Goal: Task Accomplishment & Management: Complete application form

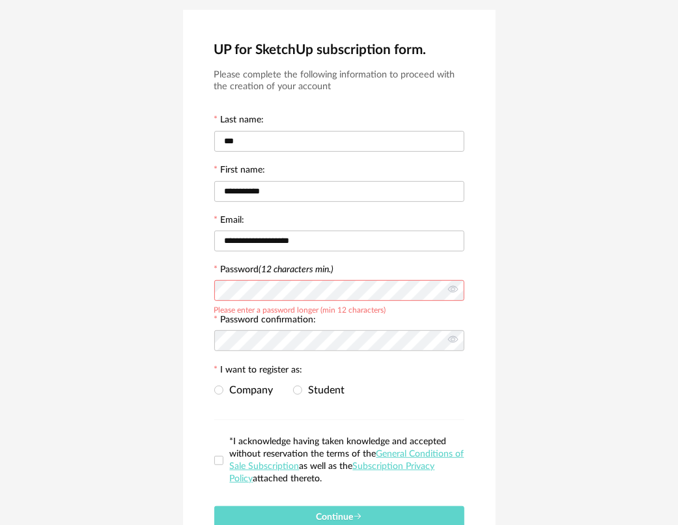
scroll to position [65, 0]
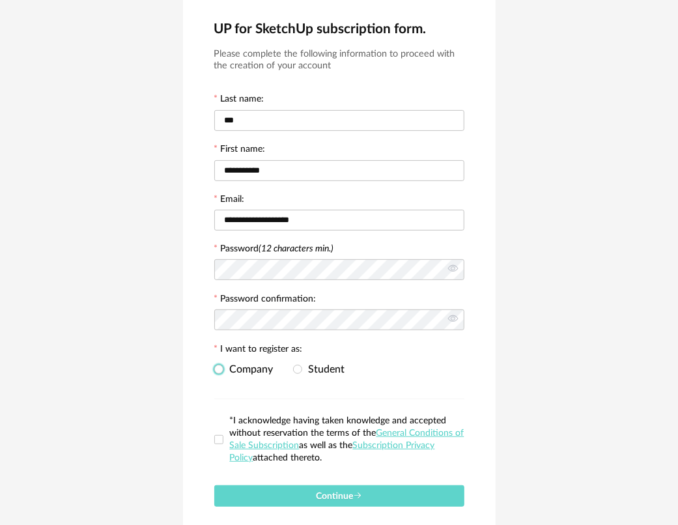
click at [242, 369] on span "Company" at bounding box center [248, 369] width 50 height 10
click at [318, 370] on span "Student" at bounding box center [323, 369] width 43 height 10
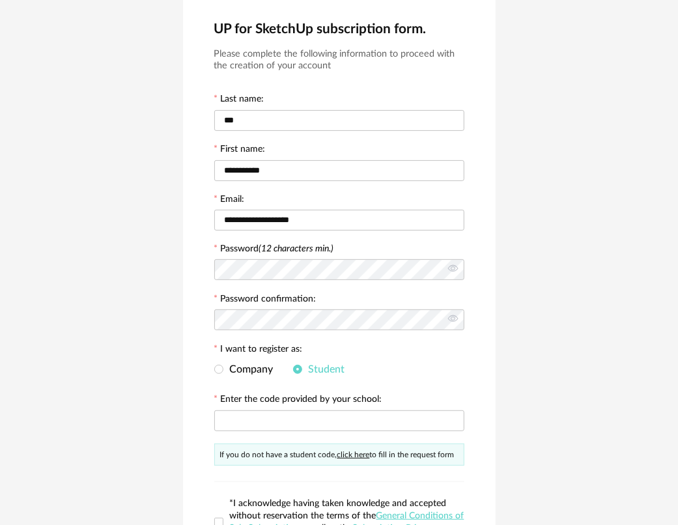
click at [258, 366] on div "Company Student" at bounding box center [339, 370] width 250 height 26
click at [246, 370] on span "Company" at bounding box center [248, 369] width 50 height 10
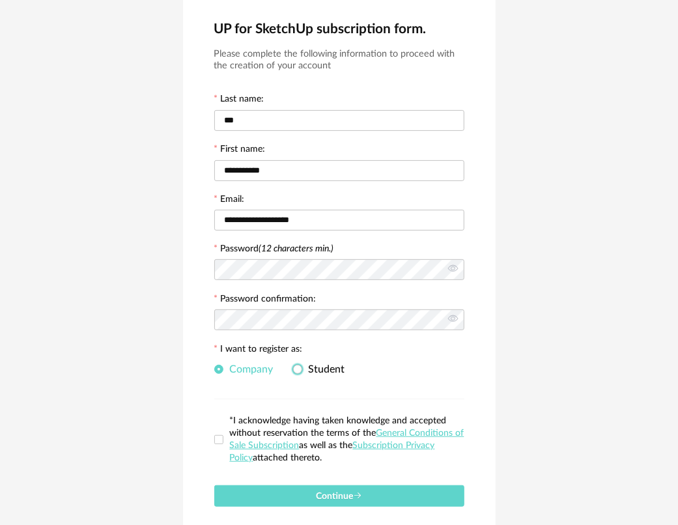
click at [317, 369] on span "Student" at bounding box center [323, 369] width 43 height 10
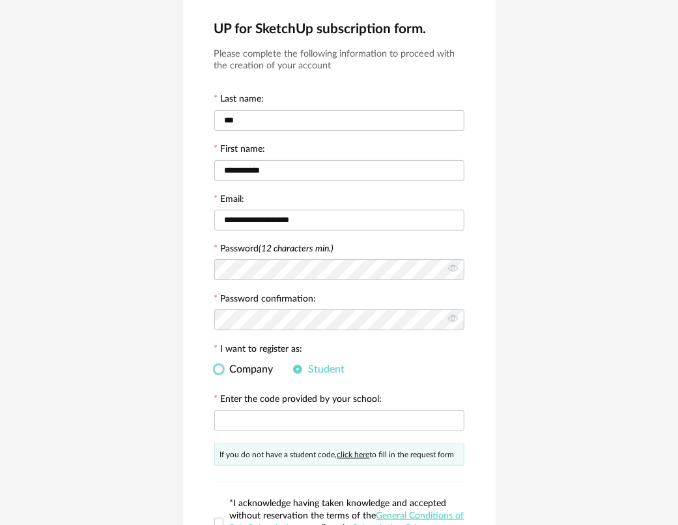
click at [250, 373] on span "Company" at bounding box center [248, 369] width 50 height 10
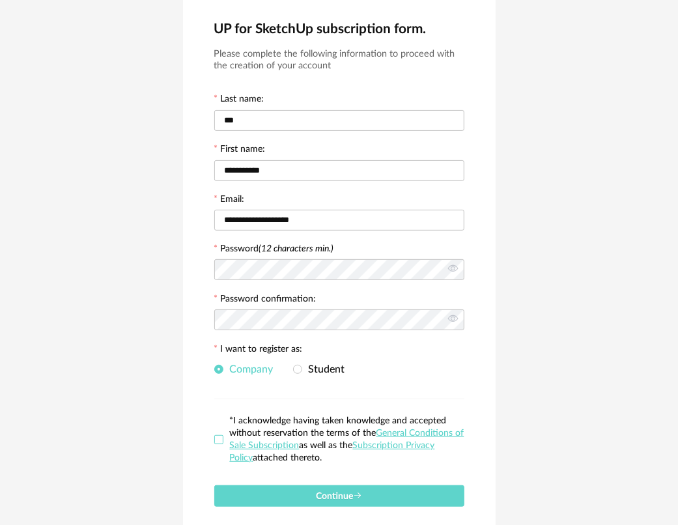
click at [217, 444] on span at bounding box center [218, 439] width 9 height 9
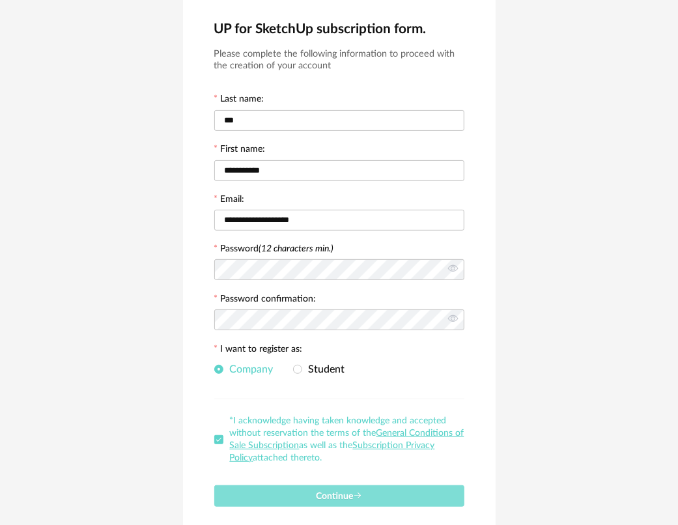
click at [334, 498] on span "Continue" at bounding box center [339, 496] width 46 height 9
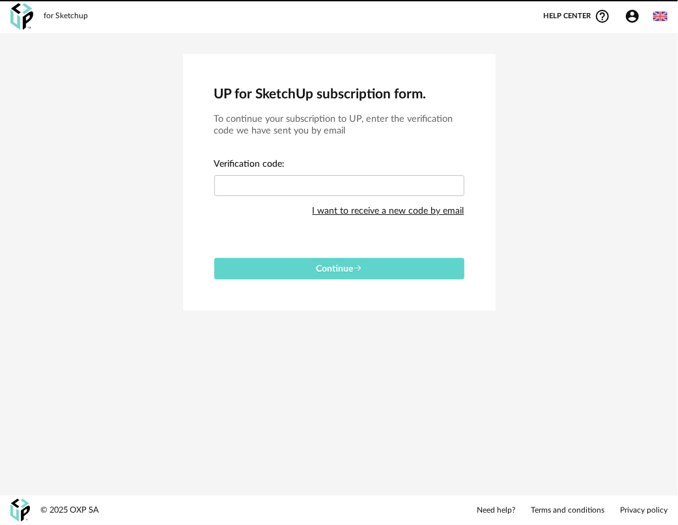
scroll to position [0, 0]
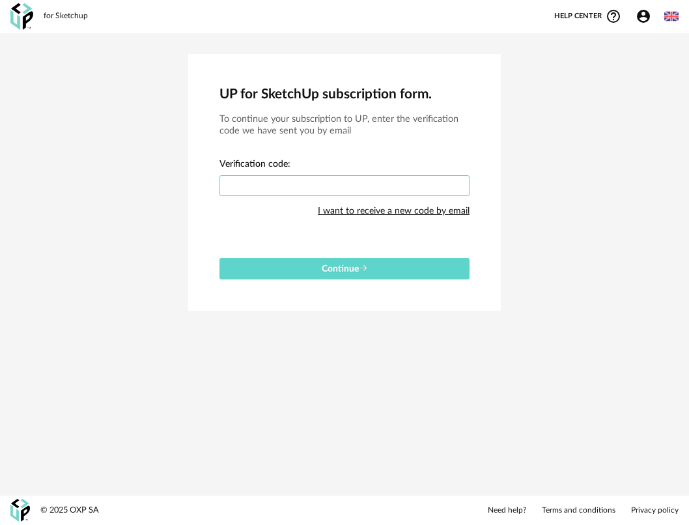
click at [322, 186] on input "text" at bounding box center [344, 185] width 250 height 21
paste input "****"
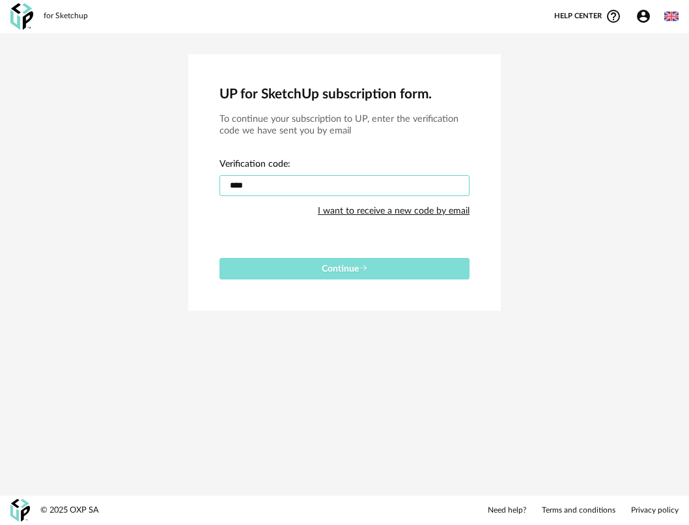
type input "****"
click at [313, 268] on button "Continue" at bounding box center [344, 268] width 250 height 21
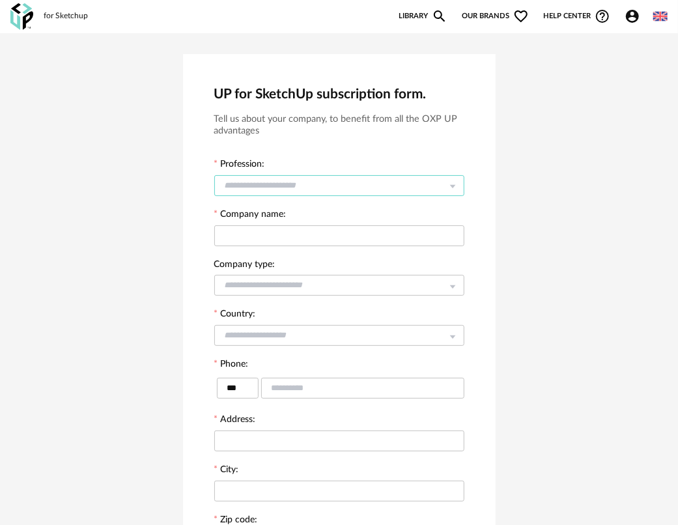
click at [279, 178] on input "text" at bounding box center [339, 185] width 250 height 21
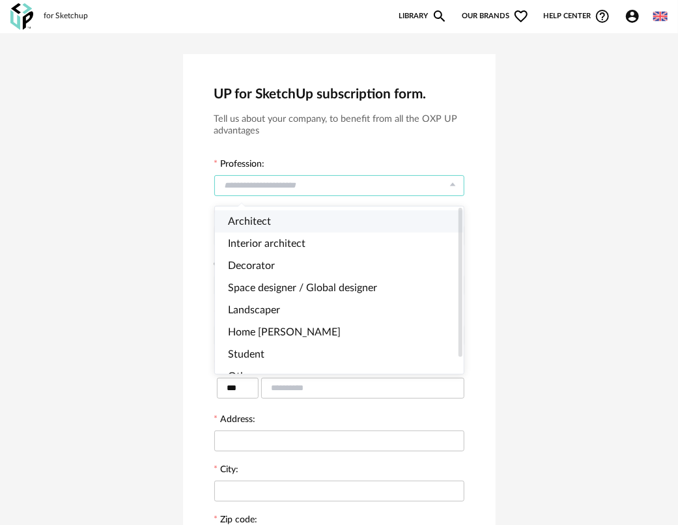
click at [280, 222] on li "Architect" at bounding box center [345, 221] width 260 height 22
type input "*********"
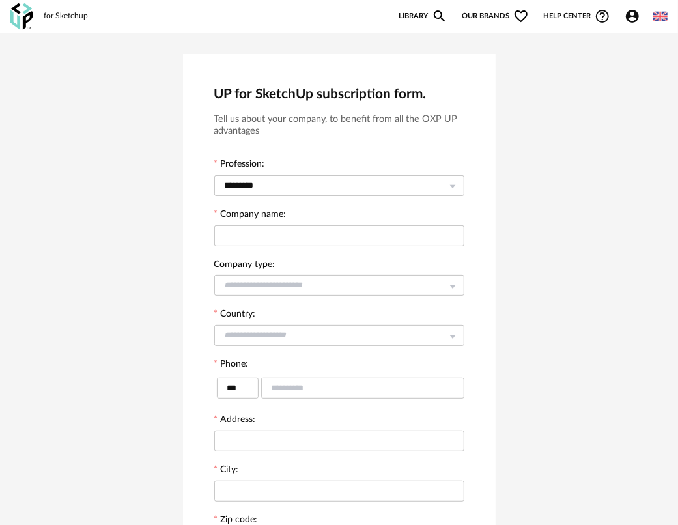
click at [324, 248] on div at bounding box center [339, 235] width 250 height 26
click at [327, 234] on input "text" at bounding box center [339, 235] width 250 height 21
type input "******"
click at [290, 289] on input "text" at bounding box center [339, 285] width 250 height 21
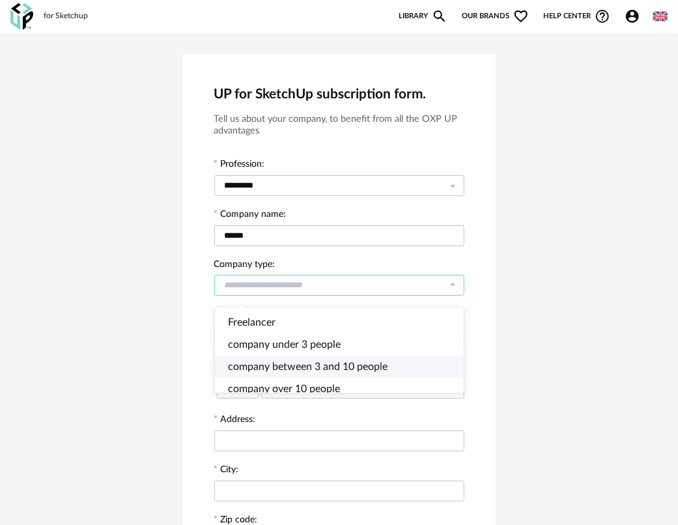
click at [294, 365] on span "company between 3 and 10 people" at bounding box center [308, 366] width 160 height 10
type input "**********"
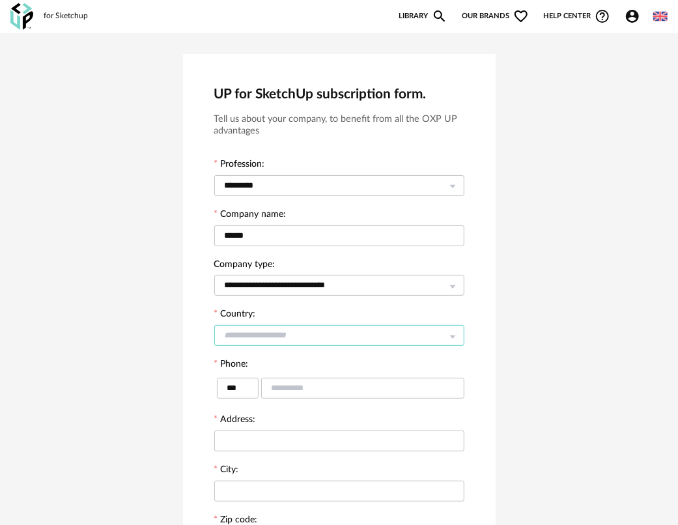
click at [308, 335] on input "text" at bounding box center [339, 335] width 250 height 21
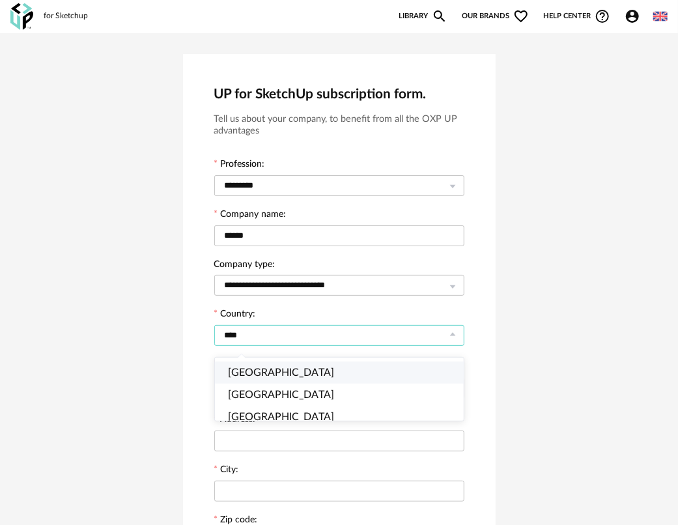
click at [296, 375] on li "Turkey" at bounding box center [345, 372] width 260 height 22
type input "******"
type input "***"
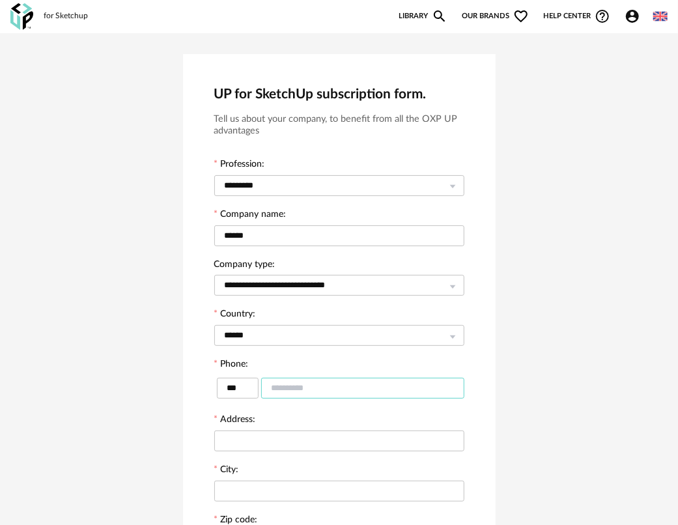
click at [311, 397] on input "text" at bounding box center [362, 388] width 203 height 21
type input "*"
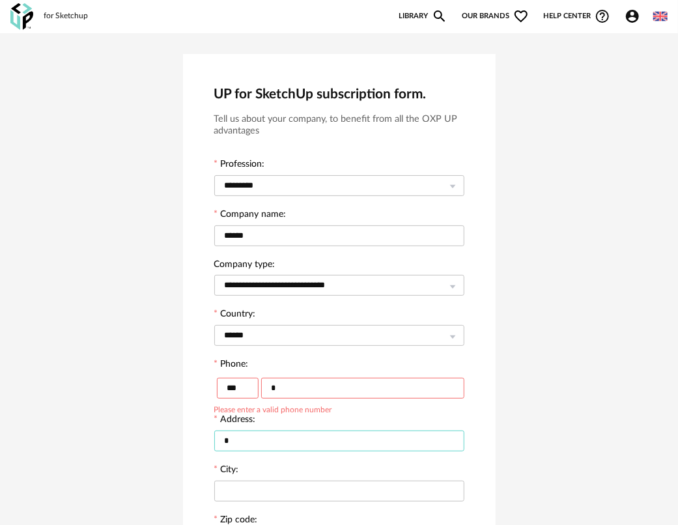
type input "*"
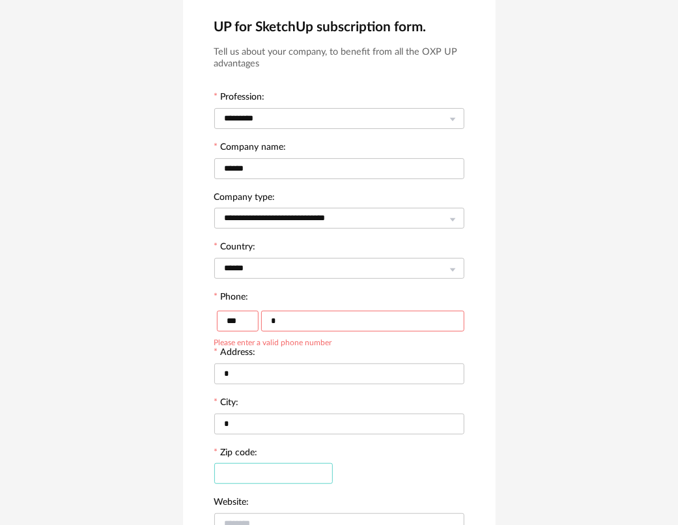
scroll to position [9, 0]
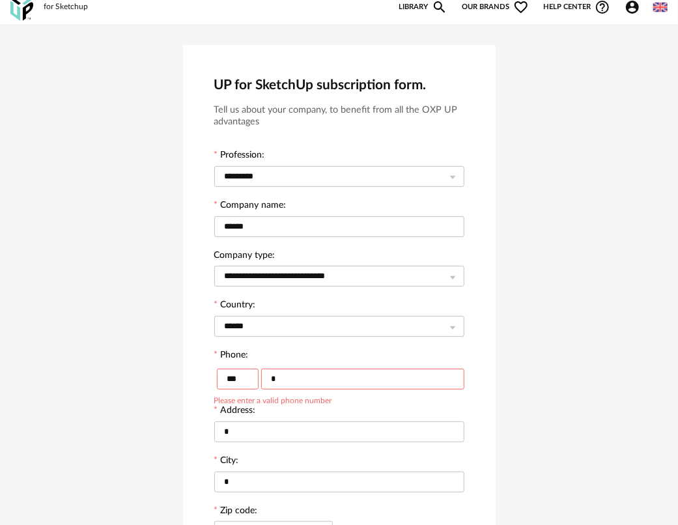
click at [315, 382] on input "*" at bounding box center [362, 379] width 203 height 21
type input "**********"
click at [296, 436] on input "*" at bounding box center [339, 431] width 250 height 21
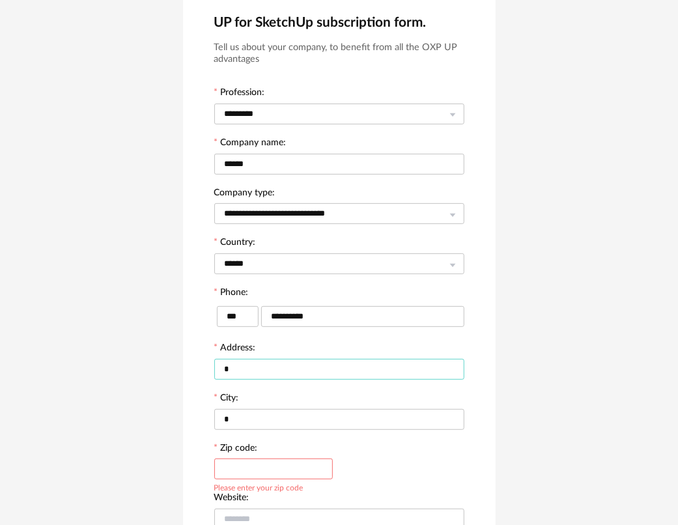
scroll to position [205, 0]
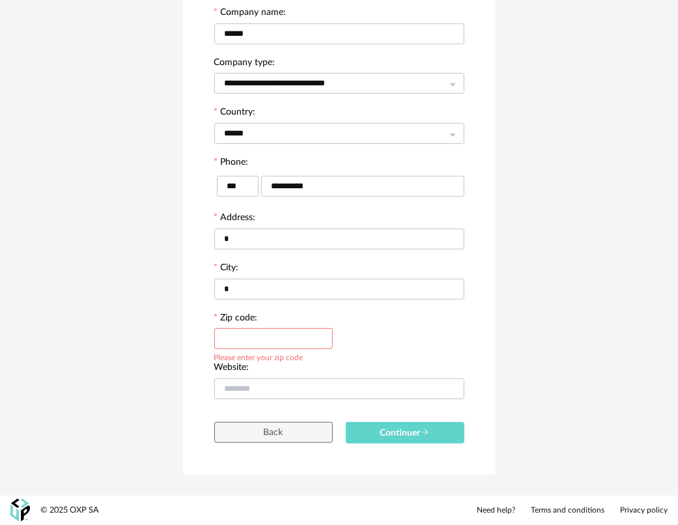
click at [294, 276] on div "*" at bounding box center [339, 289] width 250 height 26
click at [279, 289] on input "*" at bounding box center [339, 289] width 250 height 21
type input "********"
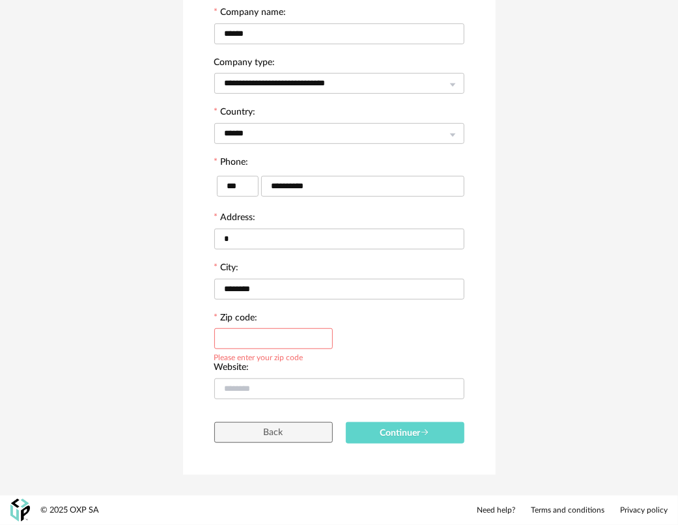
click at [290, 336] on input "text" at bounding box center [273, 338] width 119 height 21
type input "*****"
click at [297, 383] on input "text" at bounding box center [339, 388] width 250 height 21
click at [400, 436] on span "Continuer" at bounding box center [405, 433] width 50 height 9
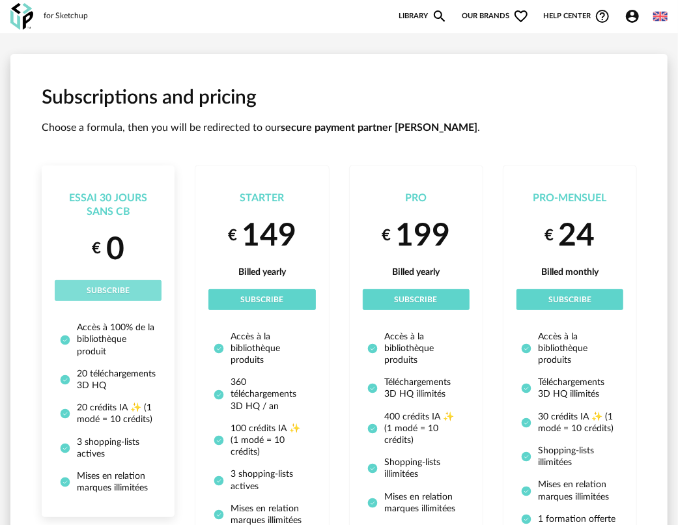
click at [121, 289] on span "Subscribe" at bounding box center [108, 291] width 43 height 8
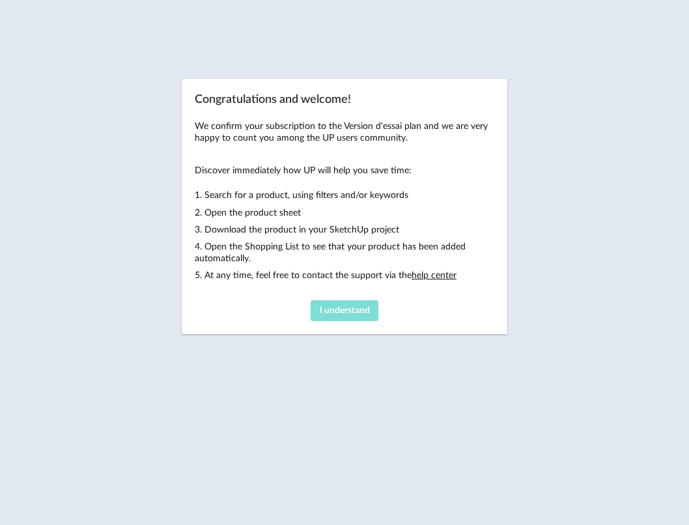
click at [337, 311] on span "I understand" at bounding box center [345, 310] width 50 height 9
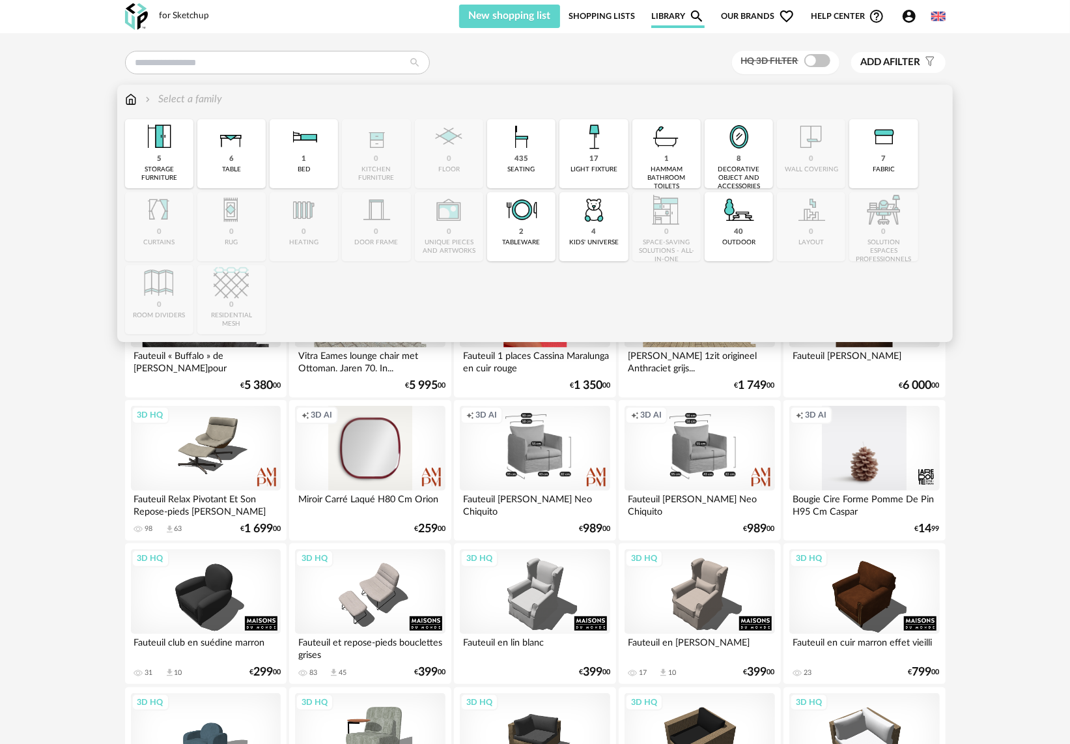
click at [597, 159] on div "17" at bounding box center [593, 159] width 9 height 10
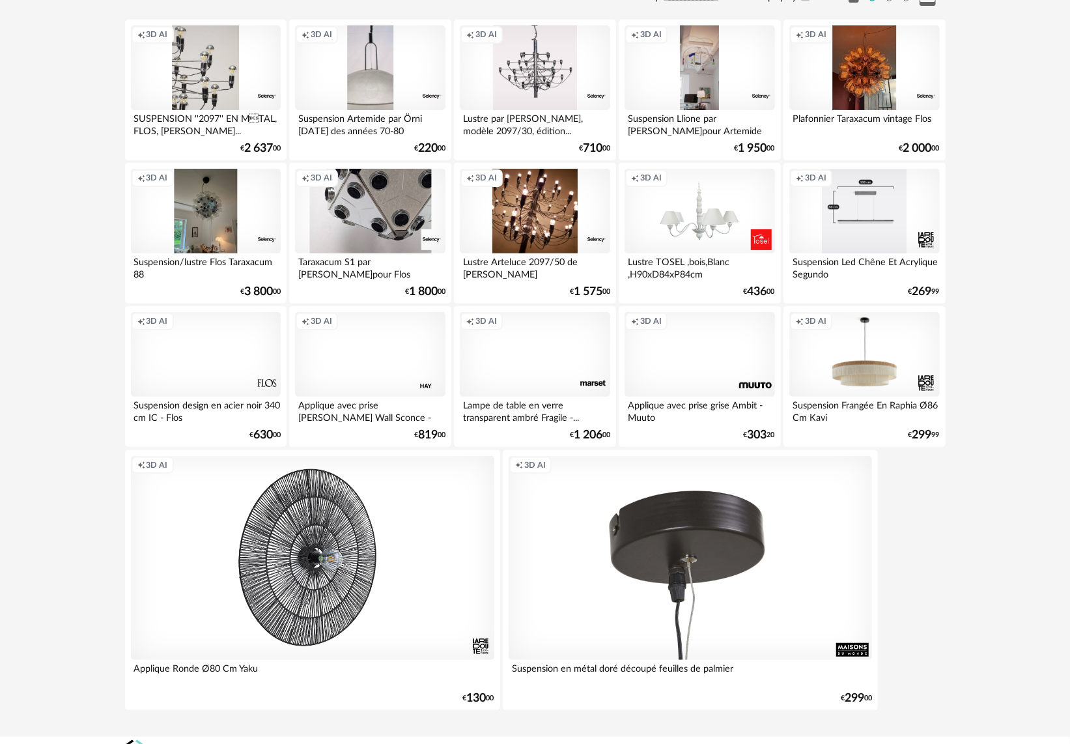
scroll to position [190, 0]
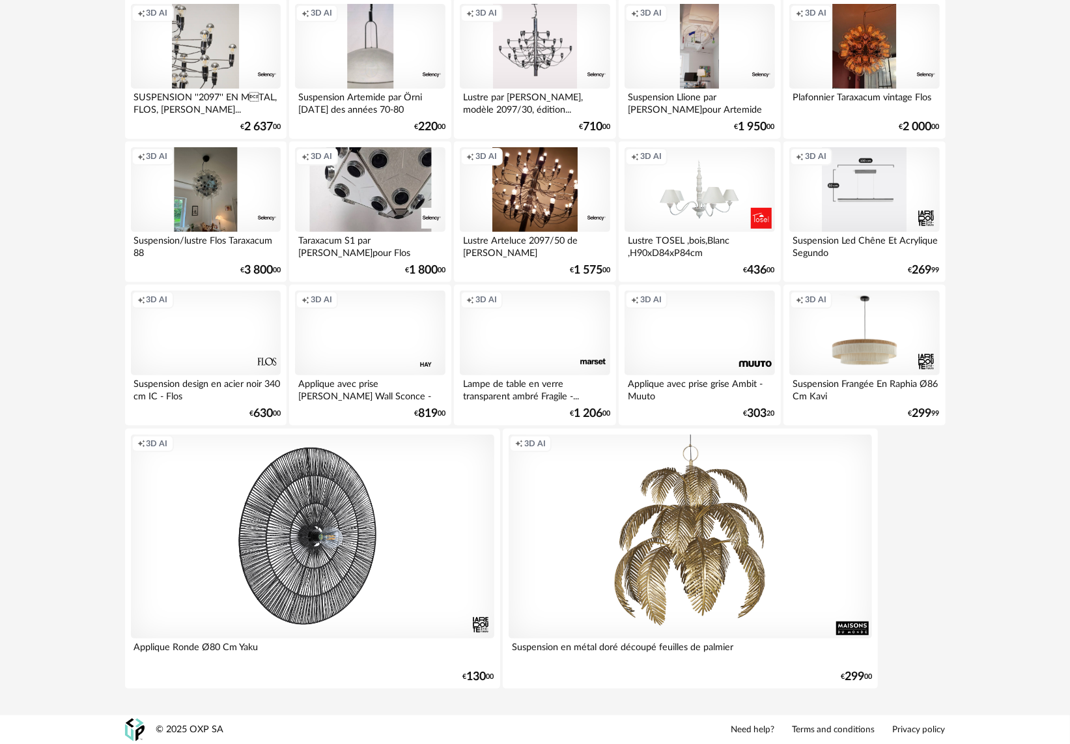
click at [688, 343] on div "Creation icon 3D AI" at bounding box center [700, 332] width 150 height 85
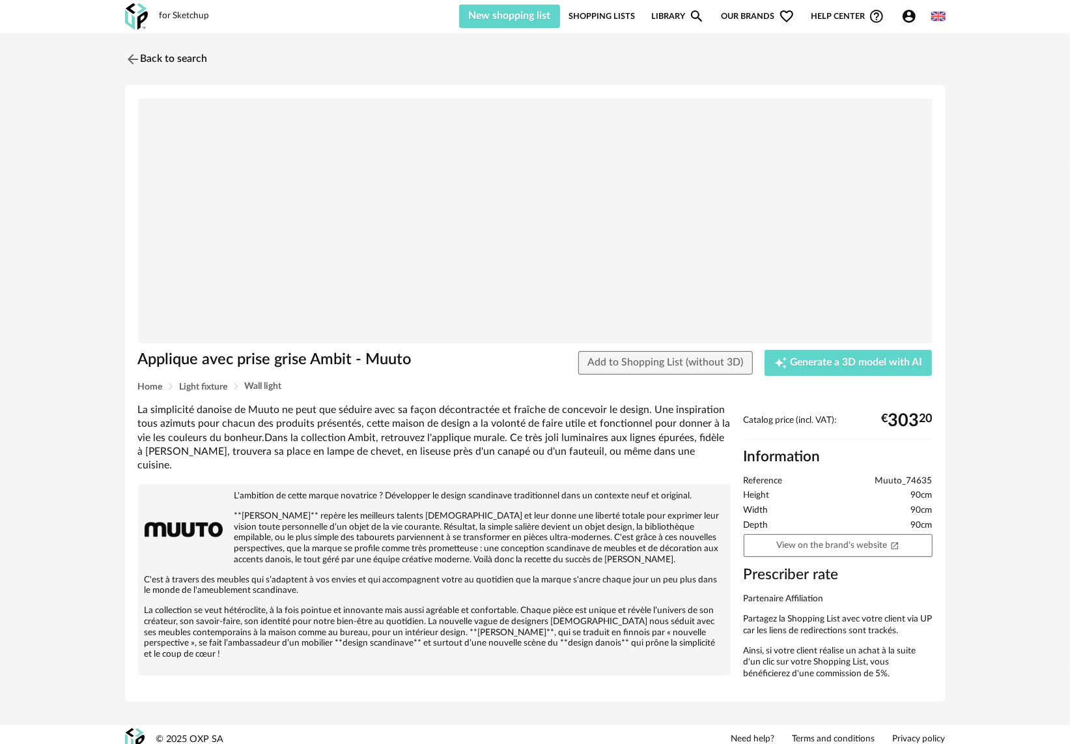
click at [525, 464] on div "La simplicité danoise de Muuto ne peut que séduire avec sa façon décontractée e…" at bounding box center [435, 545] width 606 height 284
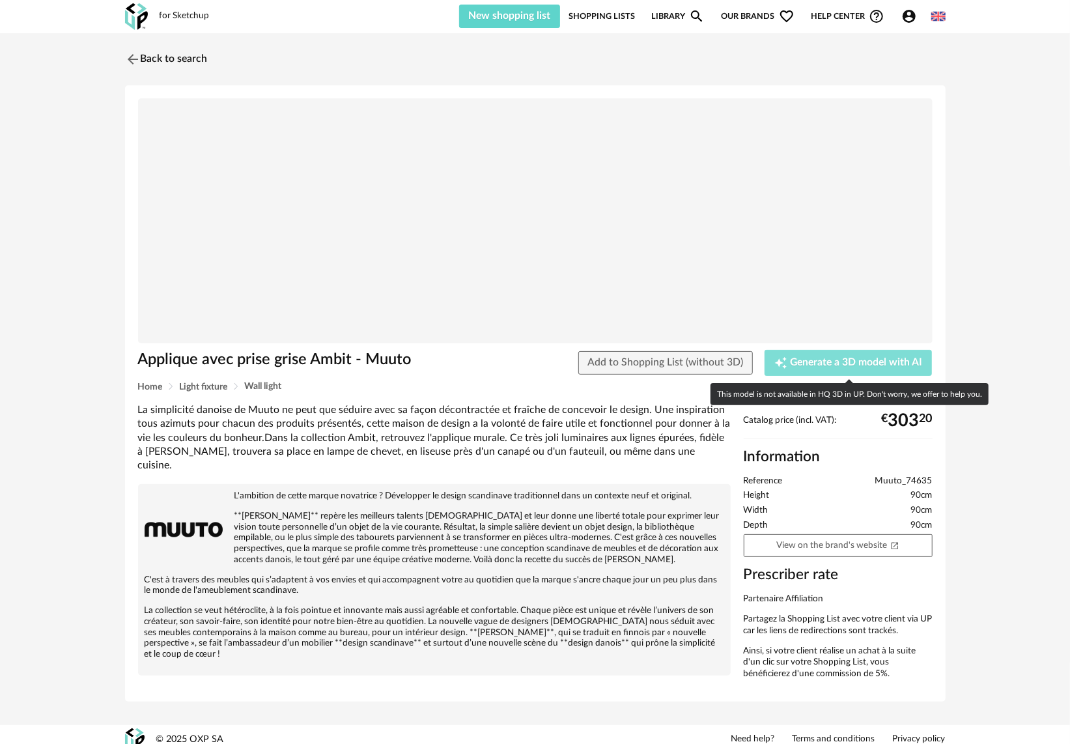
click at [688, 356] on button "Creation icon Generate a 3D model with AI" at bounding box center [848, 363] width 167 height 26
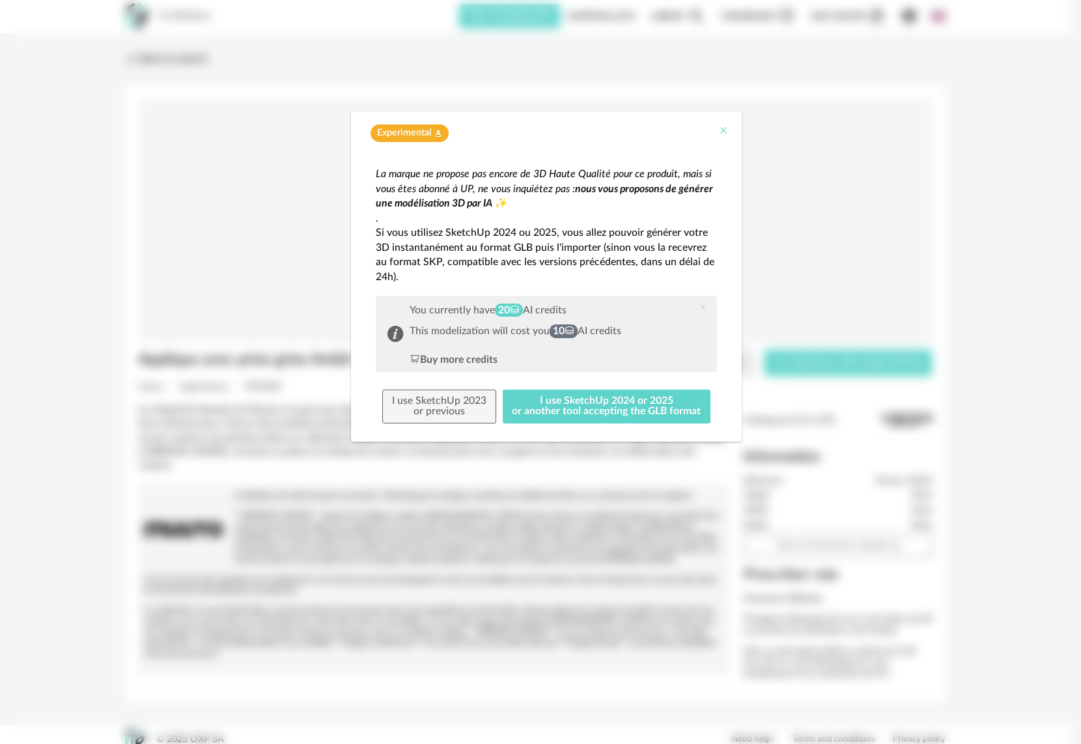
click at [688, 130] on icon "Close" at bounding box center [723, 130] width 10 height 10
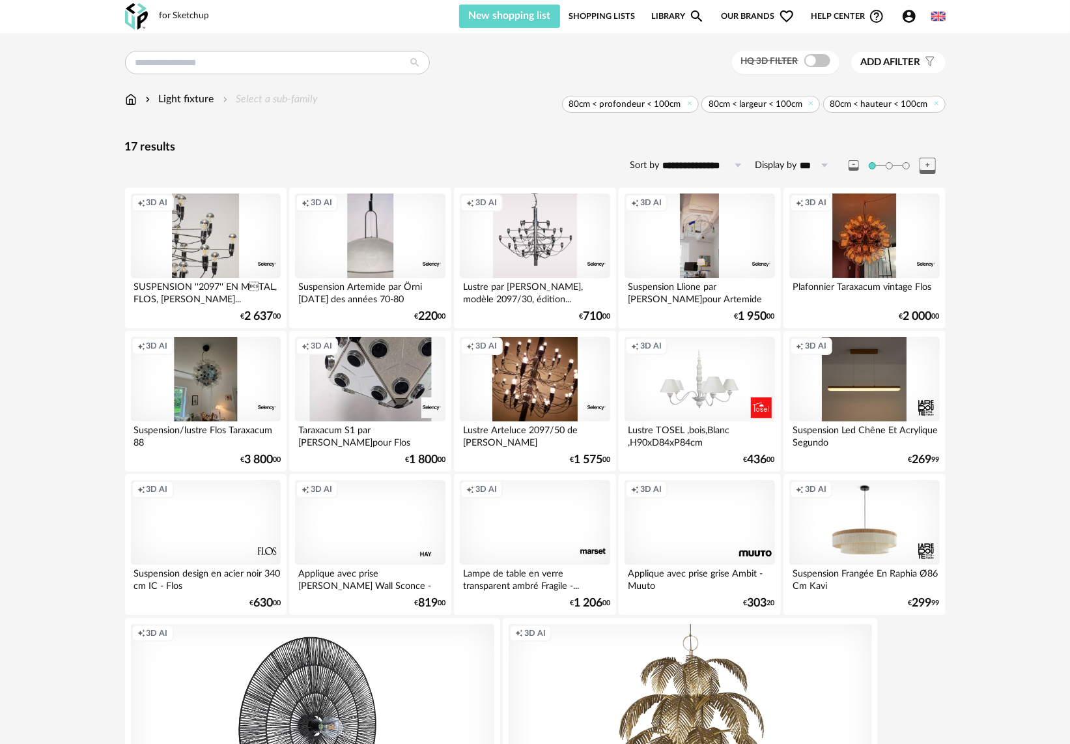
click at [688, 380] on div "Creation icon 3D AI" at bounding box center [864, 379] width 150 height 85
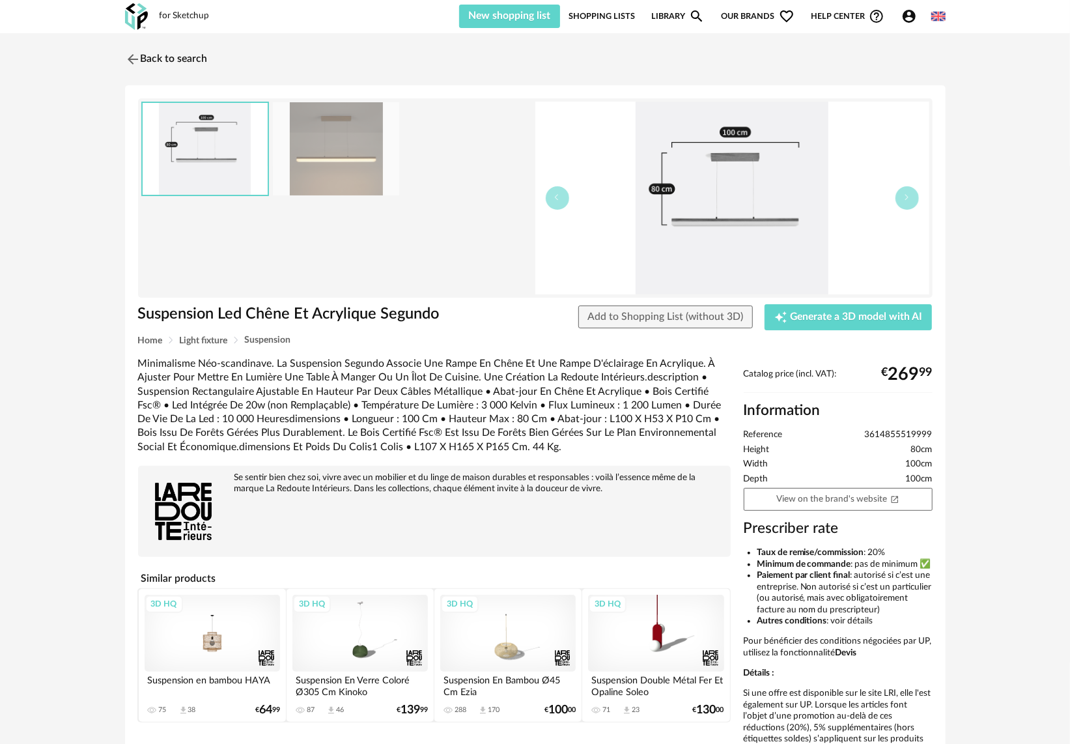
drag, startPoint x: 791, startPoint y: 364, endPoint x: 784, endPoint y: 371, distance: 10.1
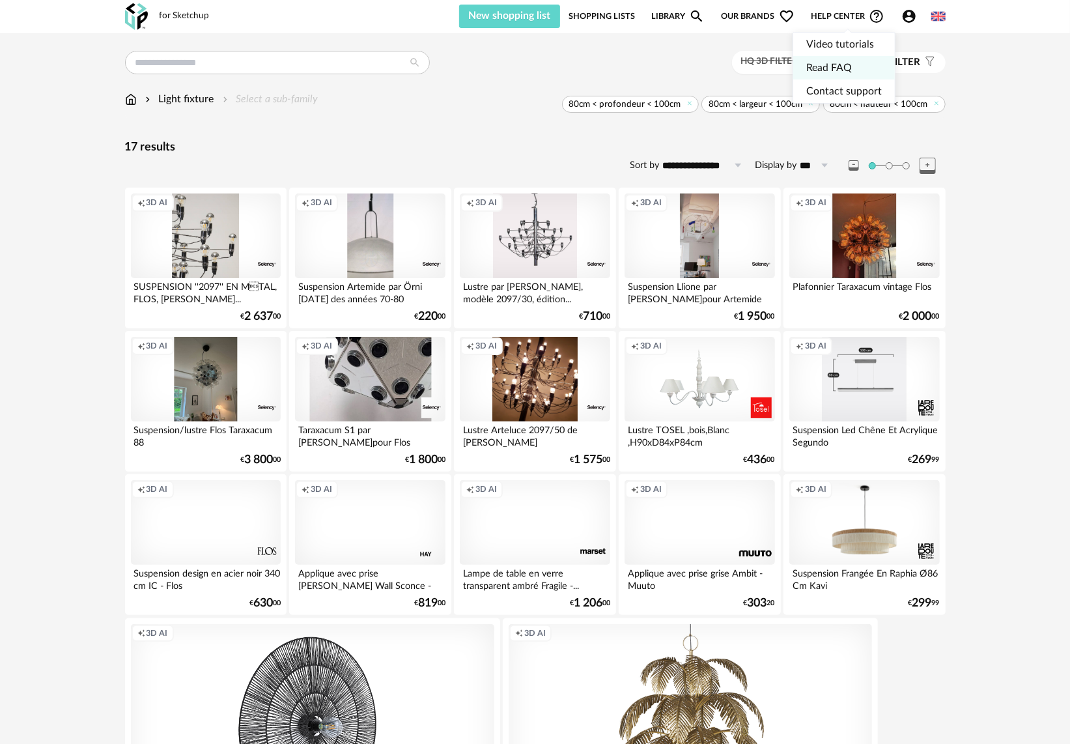
click at [688, 60] on link "Read FAQ" at bounding box center [844, 67] width 76 height 23
click at [339, 139] on div "**********" at bounding box center [535, 478] width 844 height 854
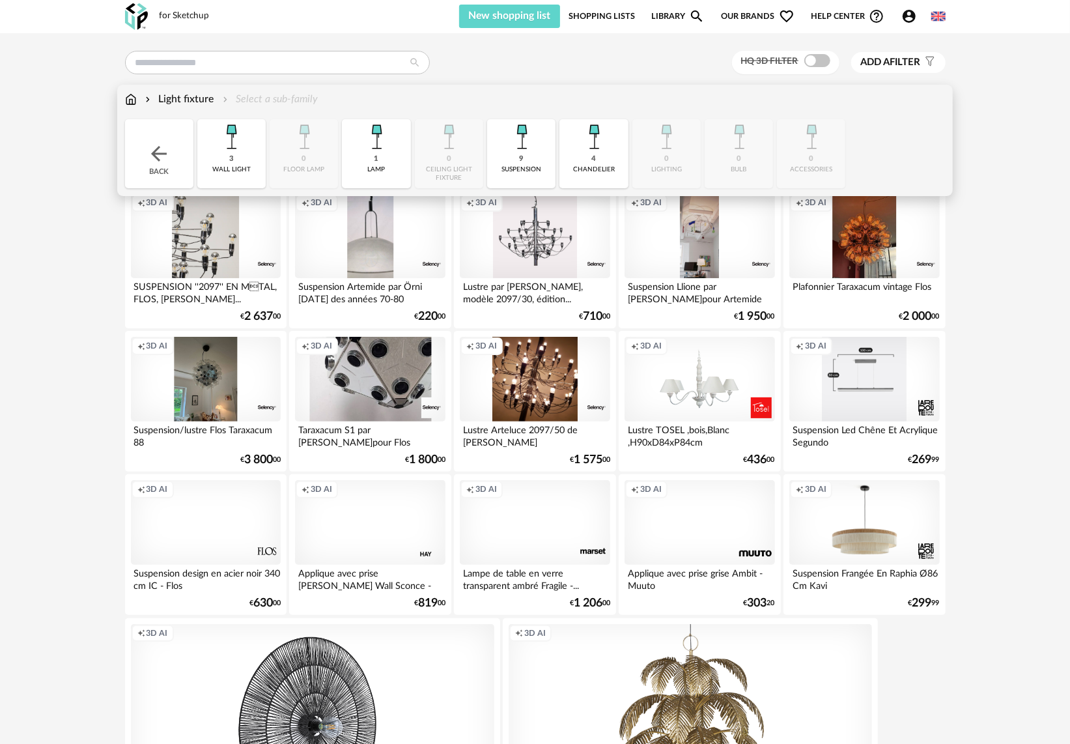
click at [132, 98] on img at bounding box center [131, 99] width 12 height 15
click at [149, 147] on img at bounding box center [158, 153] width 23 height 23
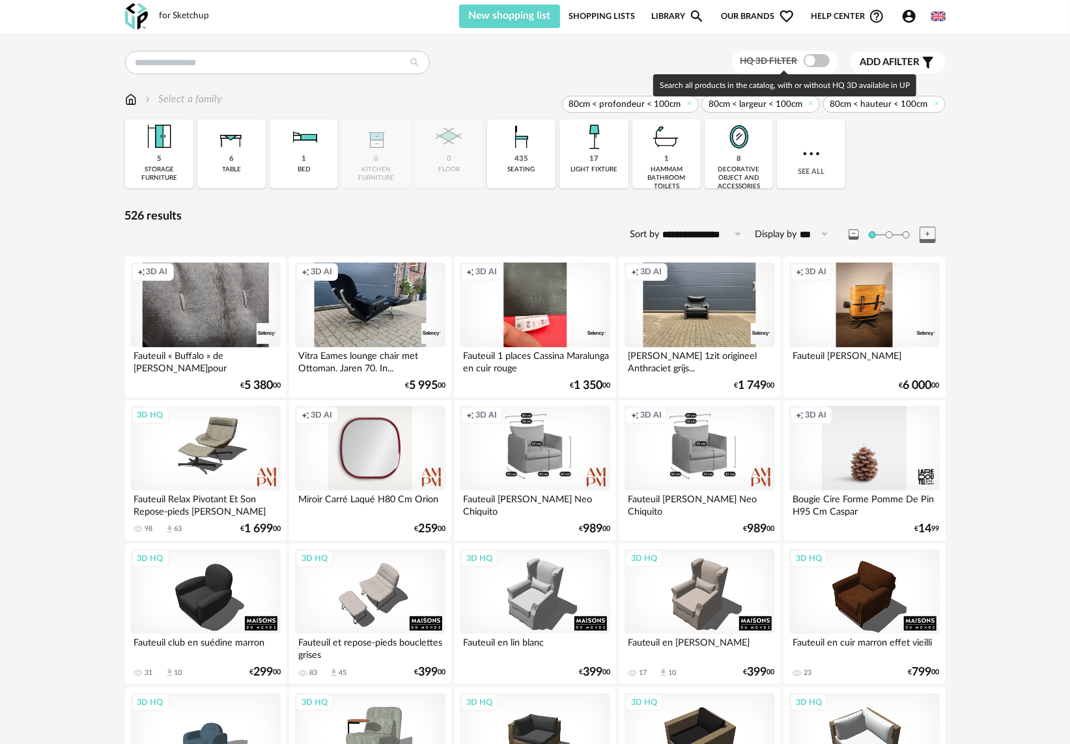
click at [817, 57] on span at bounding box center [817, 60] width 26 height 13
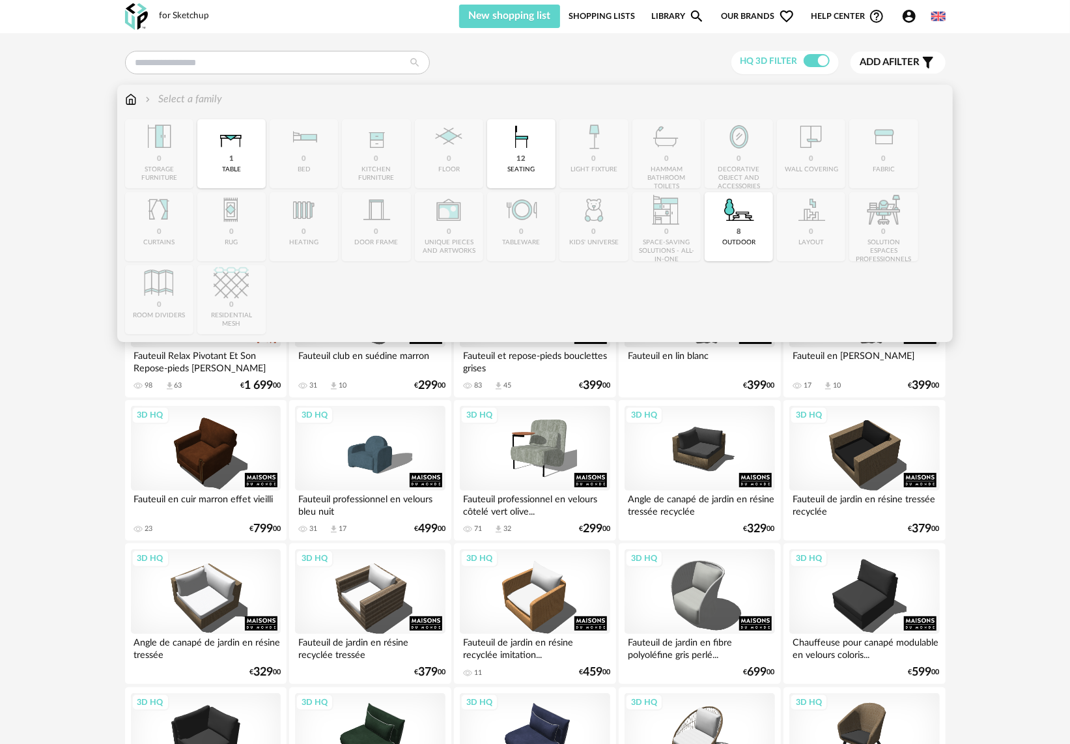
click at [739, 240] on div "outdoor" at bounding box center [738, 242] width 33 height 8
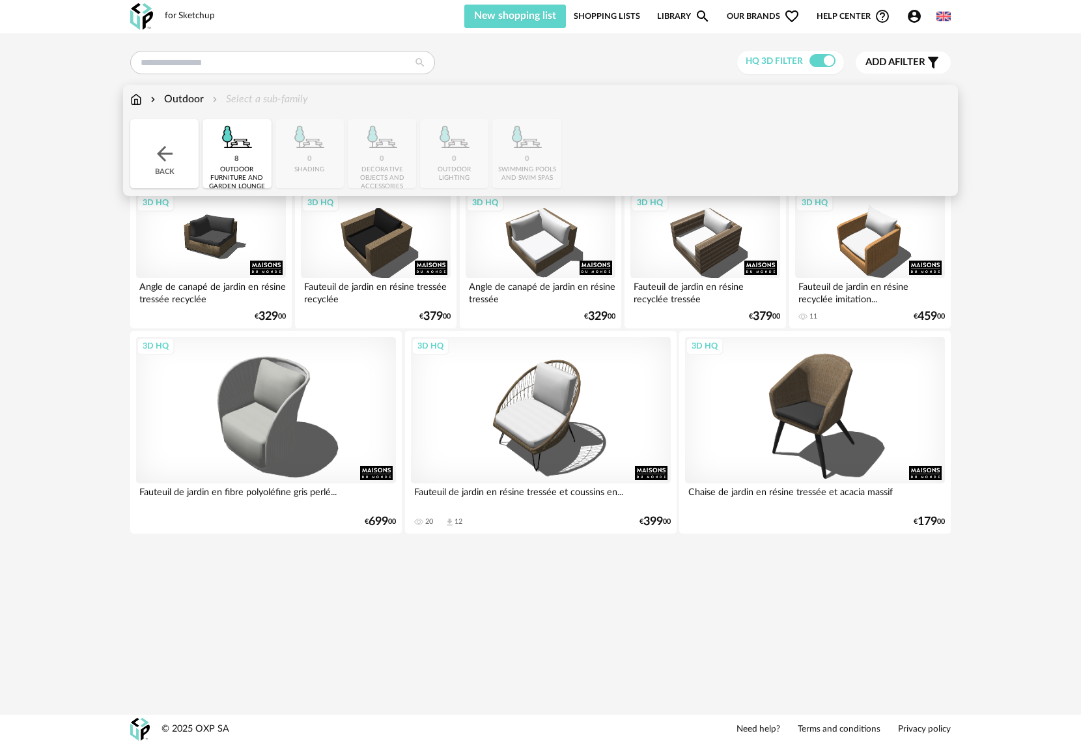
click at [160, 163] on img at bounding box center [164, 153] width 23 height 23
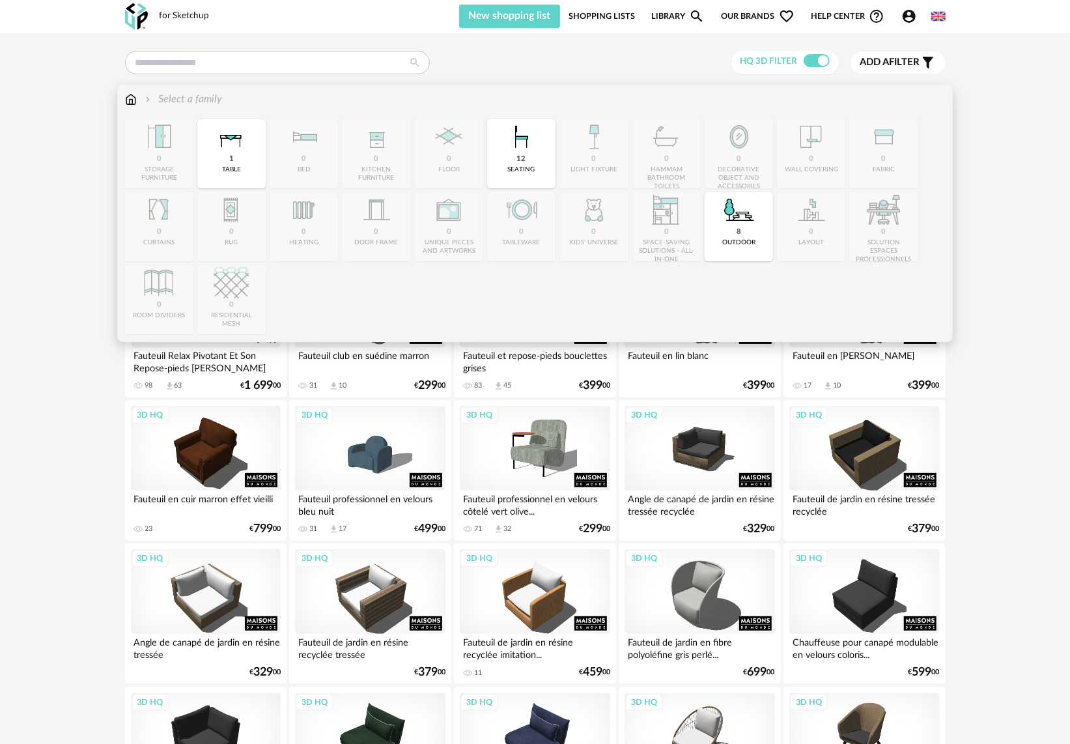
click at [536, 163] on div "12 seating" at bounding box center [521, 153] width 68 height 69
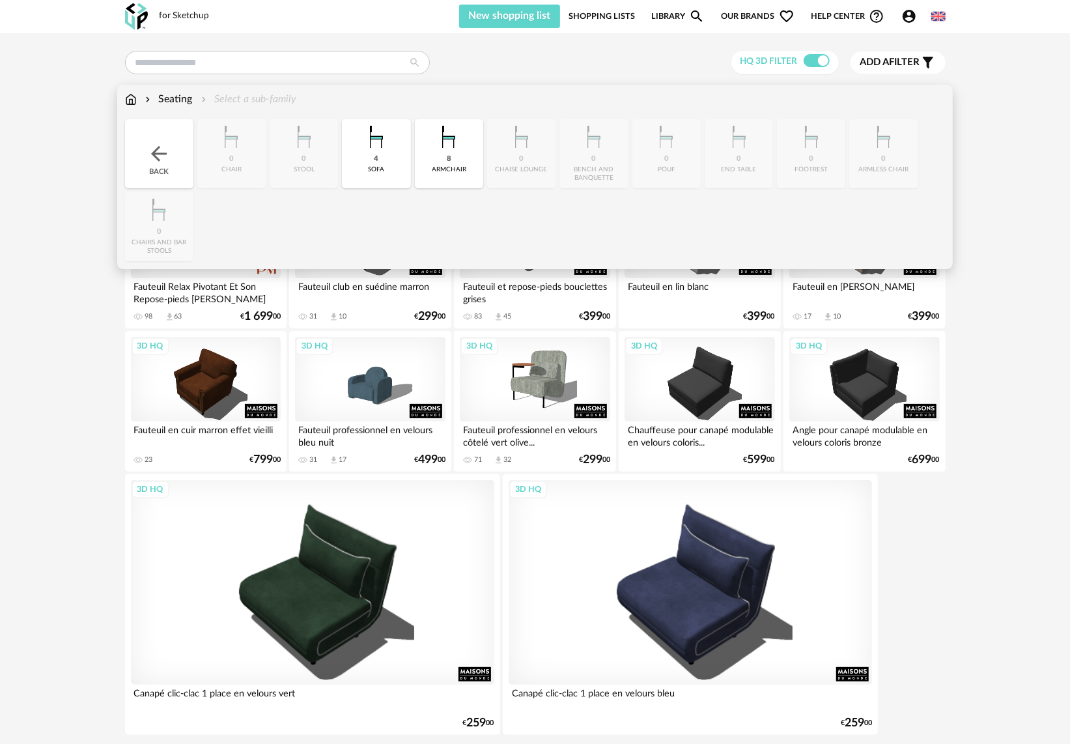
click at [451, 163] on div "8" at bounding box center [449, 159] width 5 height 10
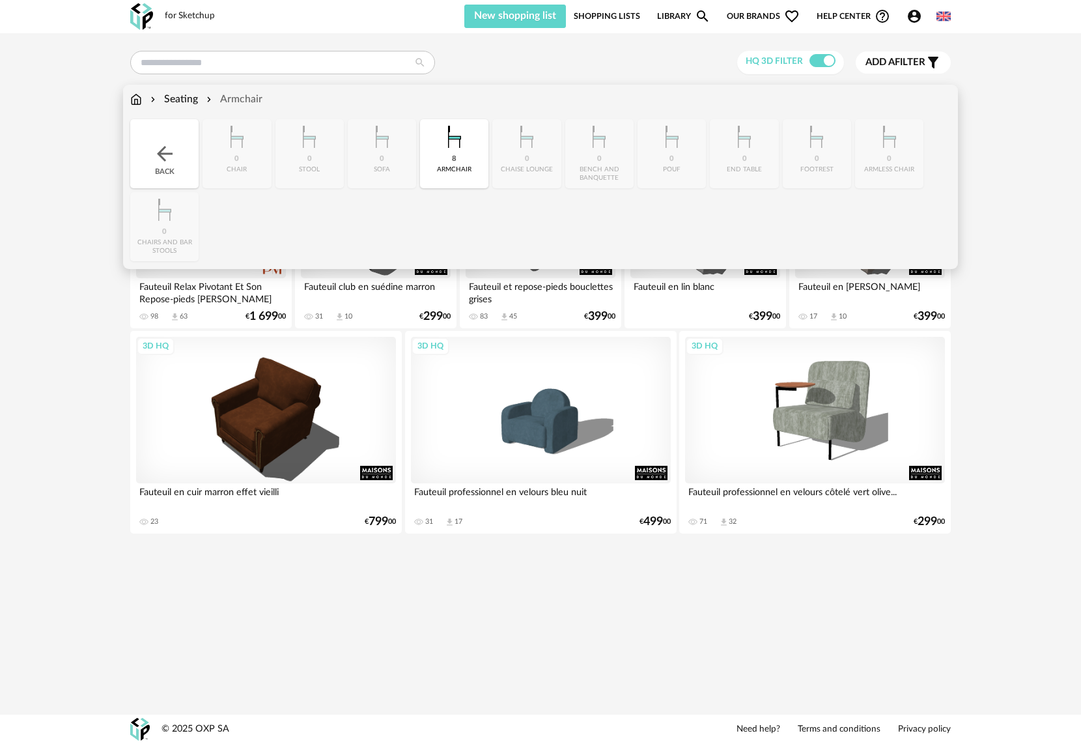
click at [147, 149] on div "Back" at bounding box center [164, 153] width 68 height 69
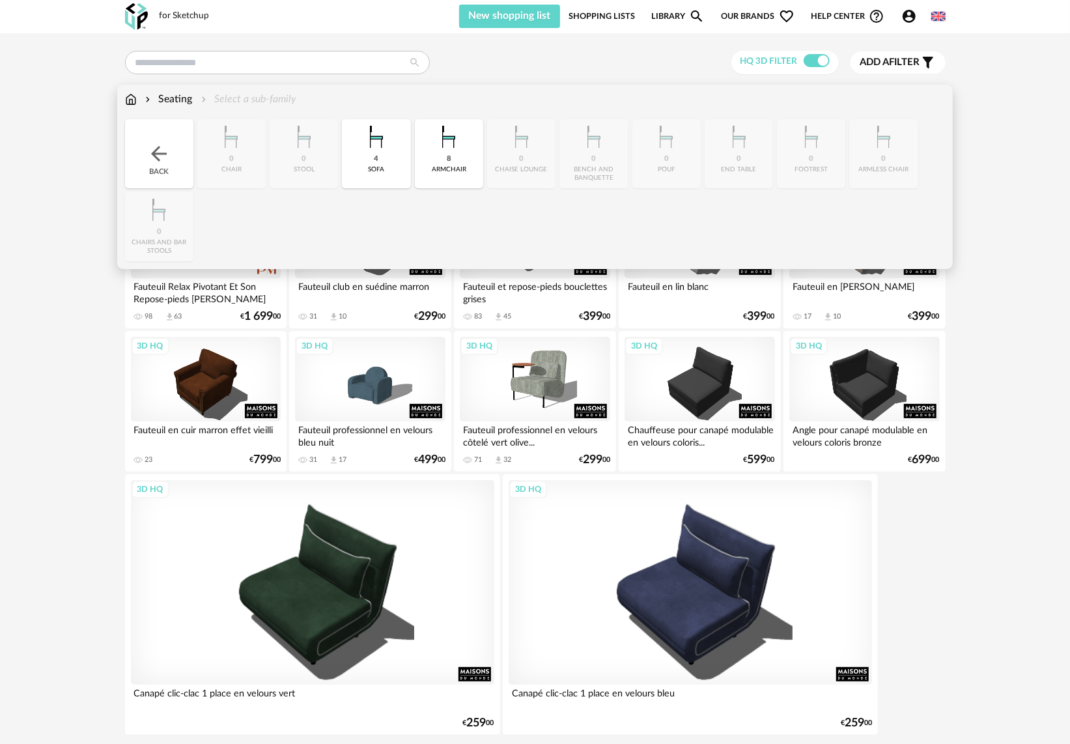
click at [456, 162] on div "8 armchair" at bounding box center [449, 153] width 68 height 69
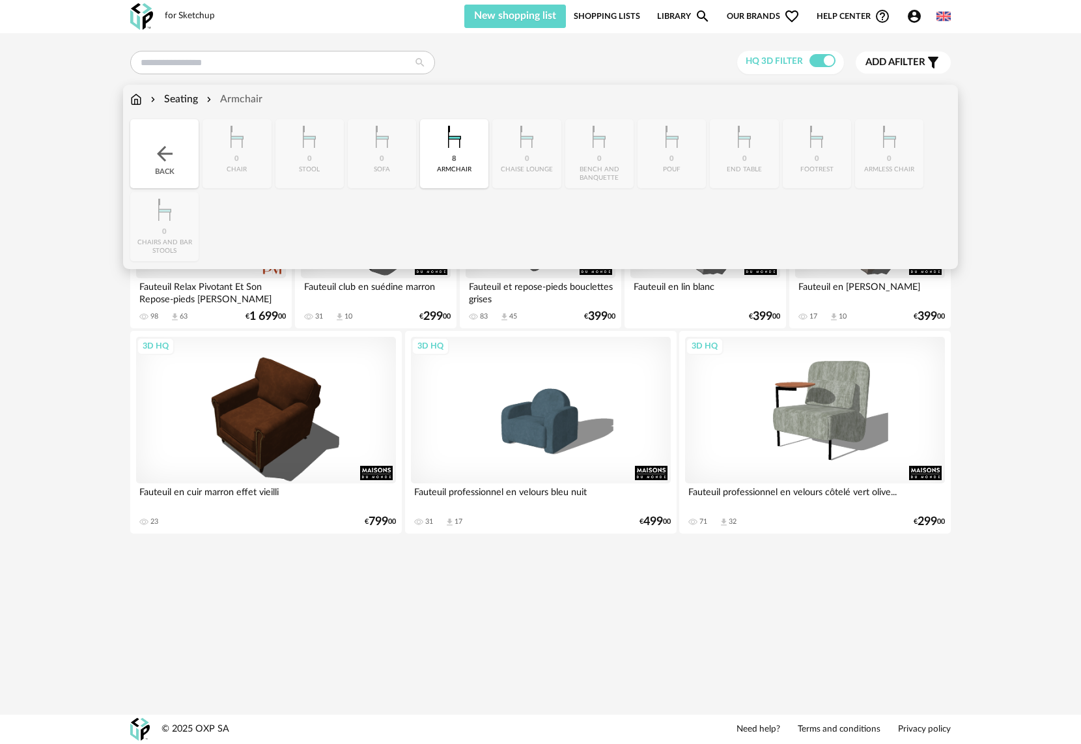
click at [162, 165] on img at bounding box center [164, 153] width 23 height 23
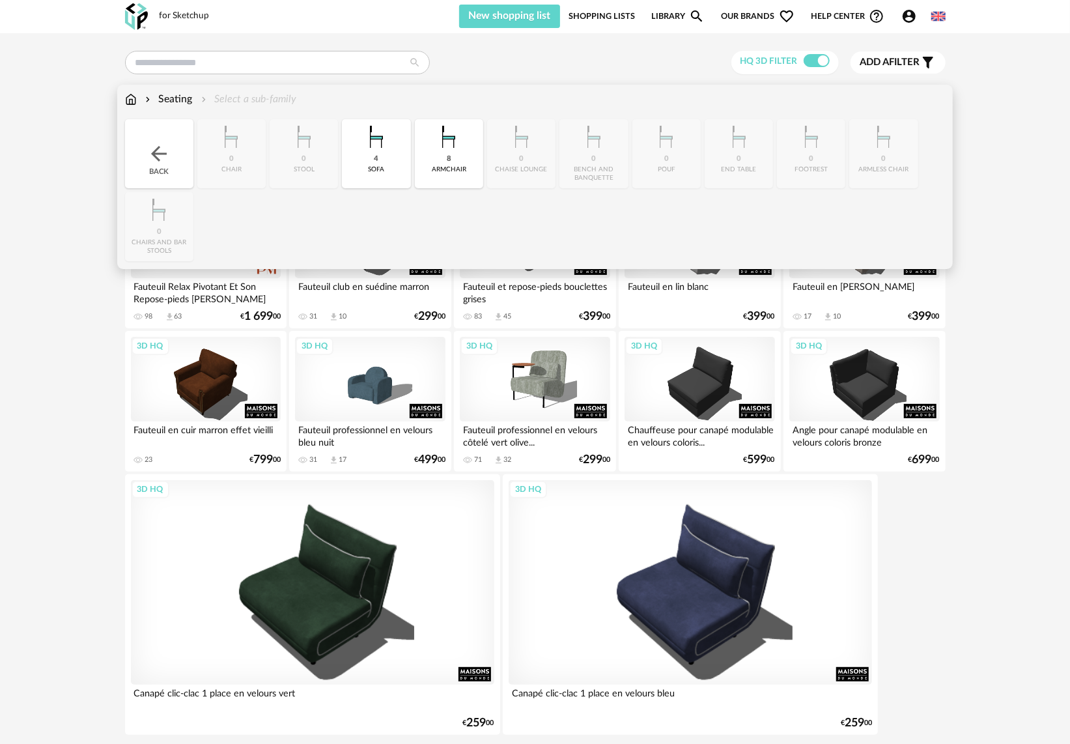
click at [387, 161] on div "4 [GEOGRAPHIC_DATA]" at bounding box center [376, 153] width 68 height 69
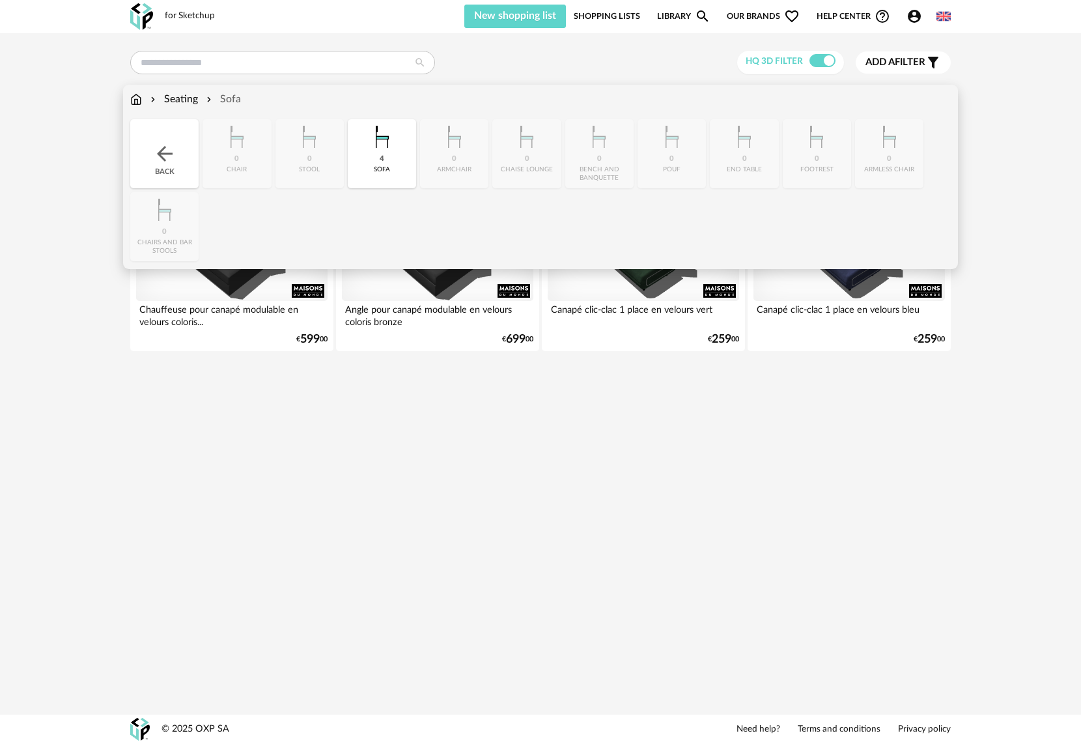
click at [158, 160] on img at bounding box center [164, 153] width 23 height 23
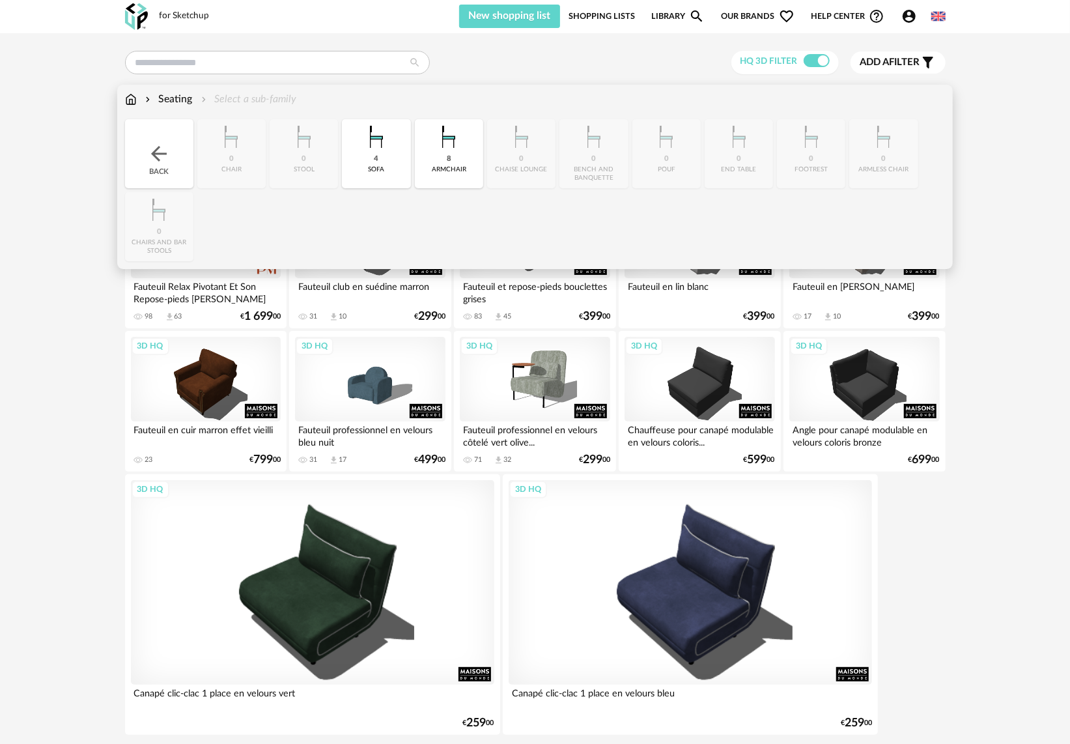
click at [163, 170] on div "Back" at bounding box center [159, 153] width 68 height 69
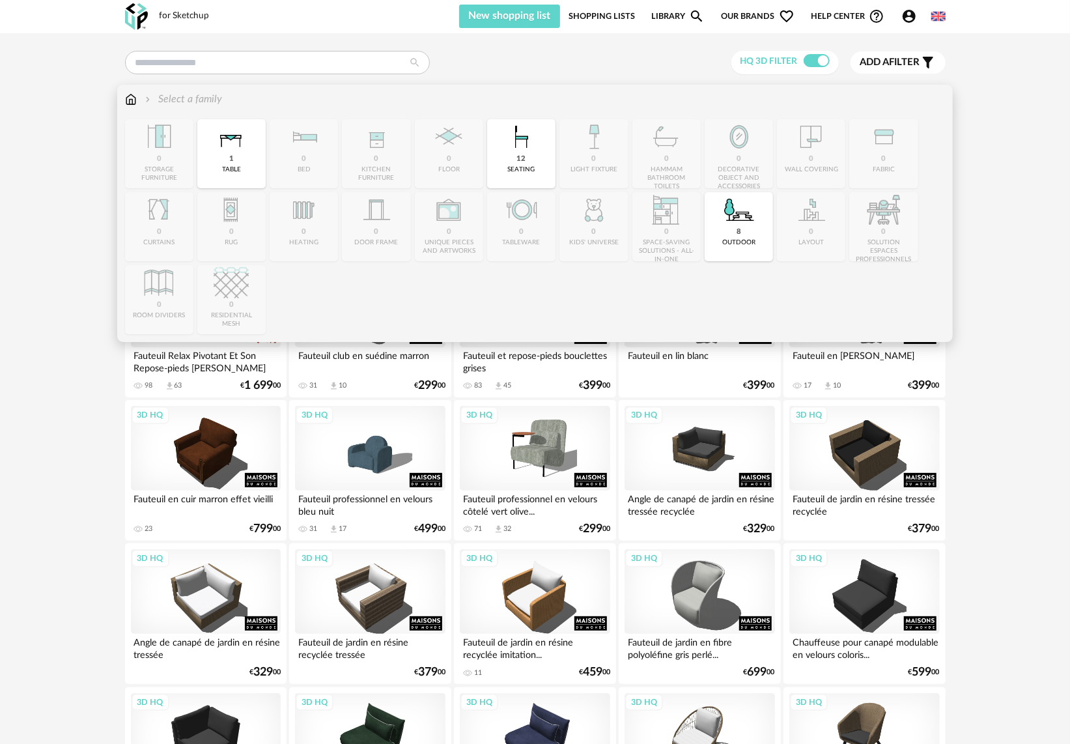
click at [230, 150] on img at bounding box center [231, 136] width 35 height 35
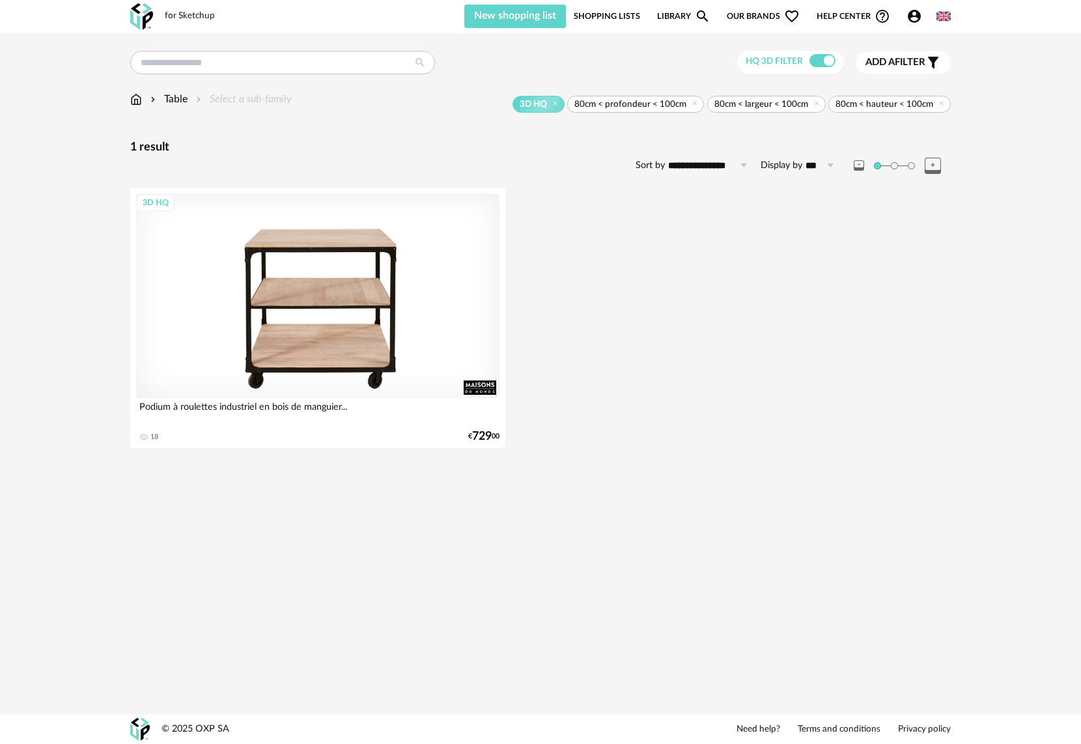
click at [427, 347] on div "3D HQ" at bounding box center [317, 295] width 363 height 205
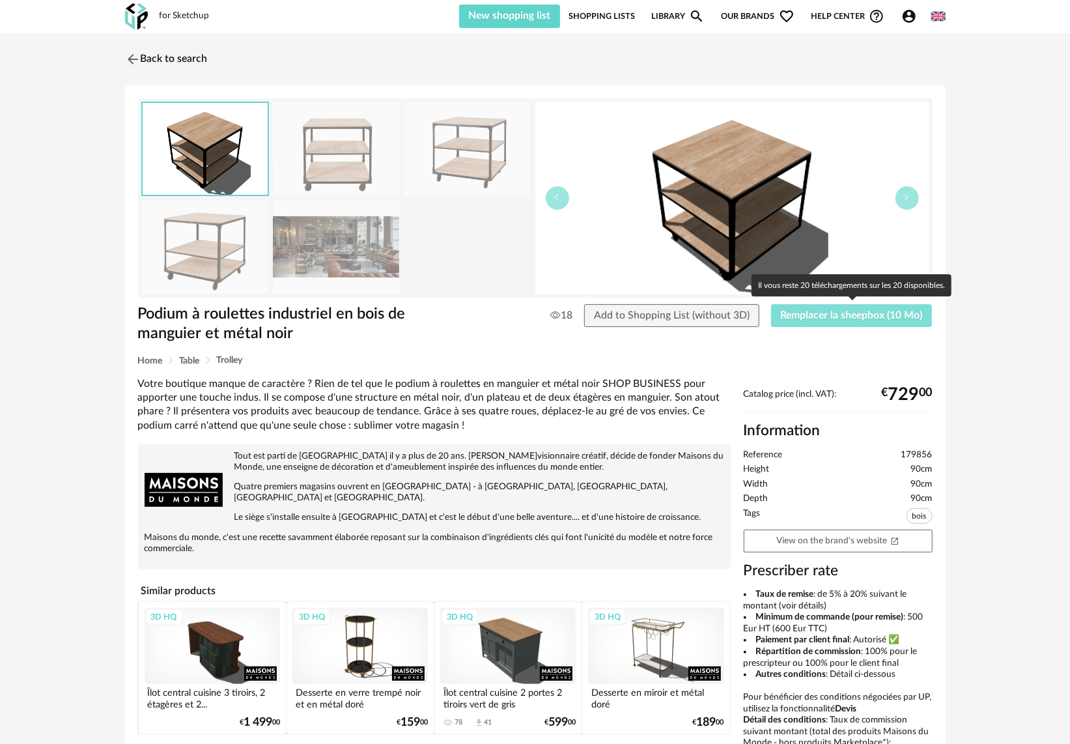
click at [848, 316] on span "Remplacer la sheepbox (10 Mo)" at bounding box center [852, 315] width 142 height 10
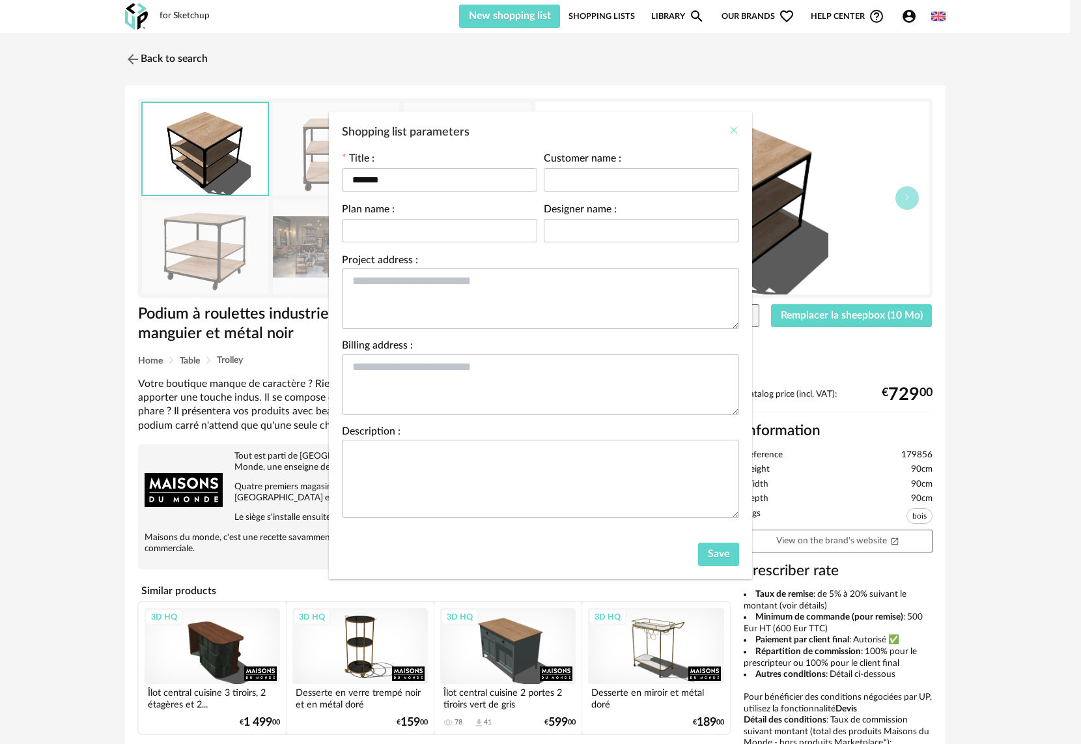
click at [735, 135] on button "Close" at bounding box center [734, 131] width 10 height 14
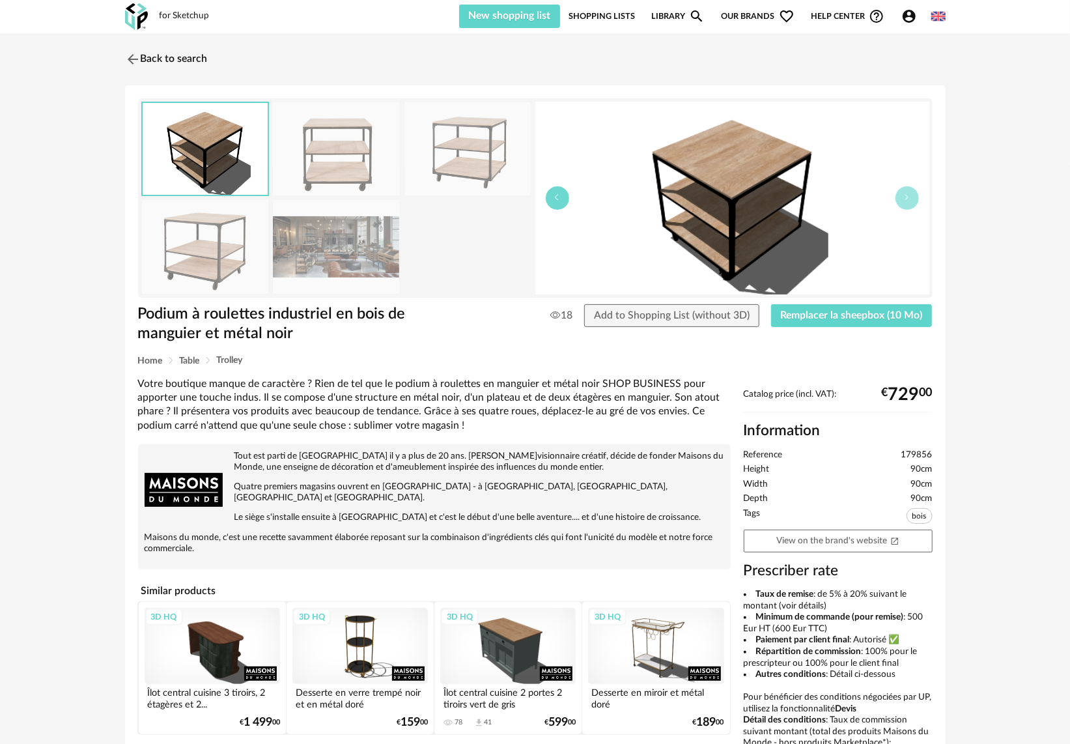
click at [552, 201] on button "button" at bounding box center [557, 197] width 23 height 23
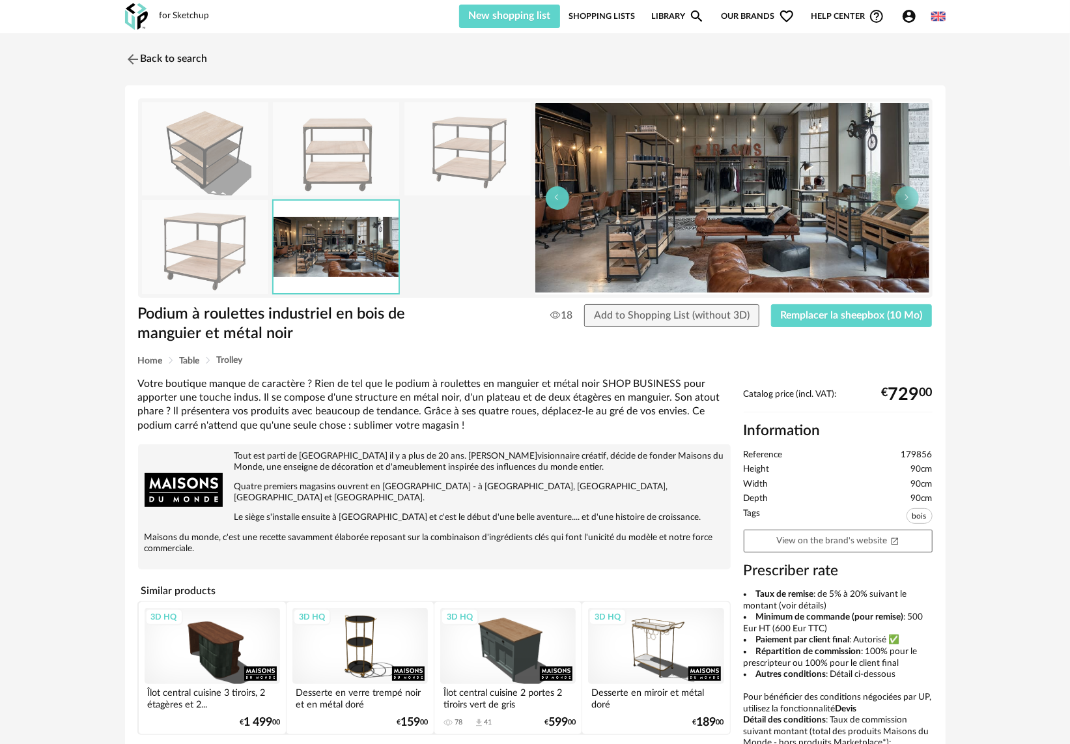
click at [552, 201] on button "button" at bounding box center [557, 197] width 23 height 23
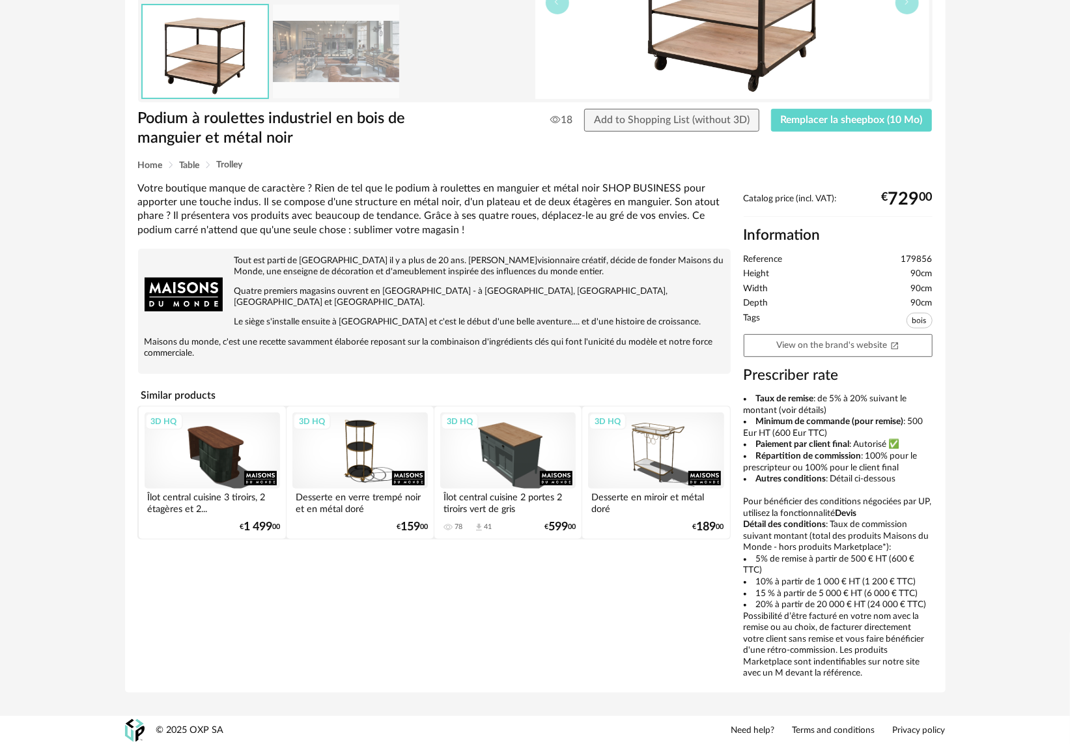
scroll to position [195, 0]
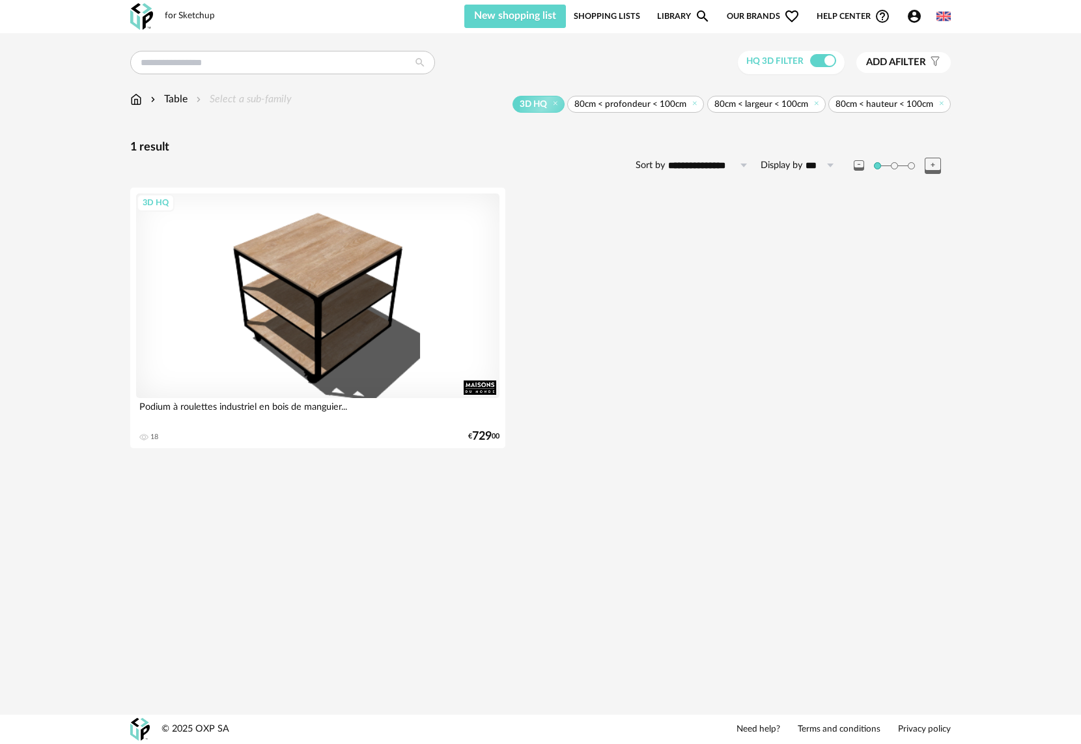
drag, startPoint x: 554, startPoint y: 285, endPoint x: 550, endPoint y: 293, distance: 9.6
click at [142, 96] on div "Table Select a sub-family" at bounding box center [211, 99] width 162 height 15
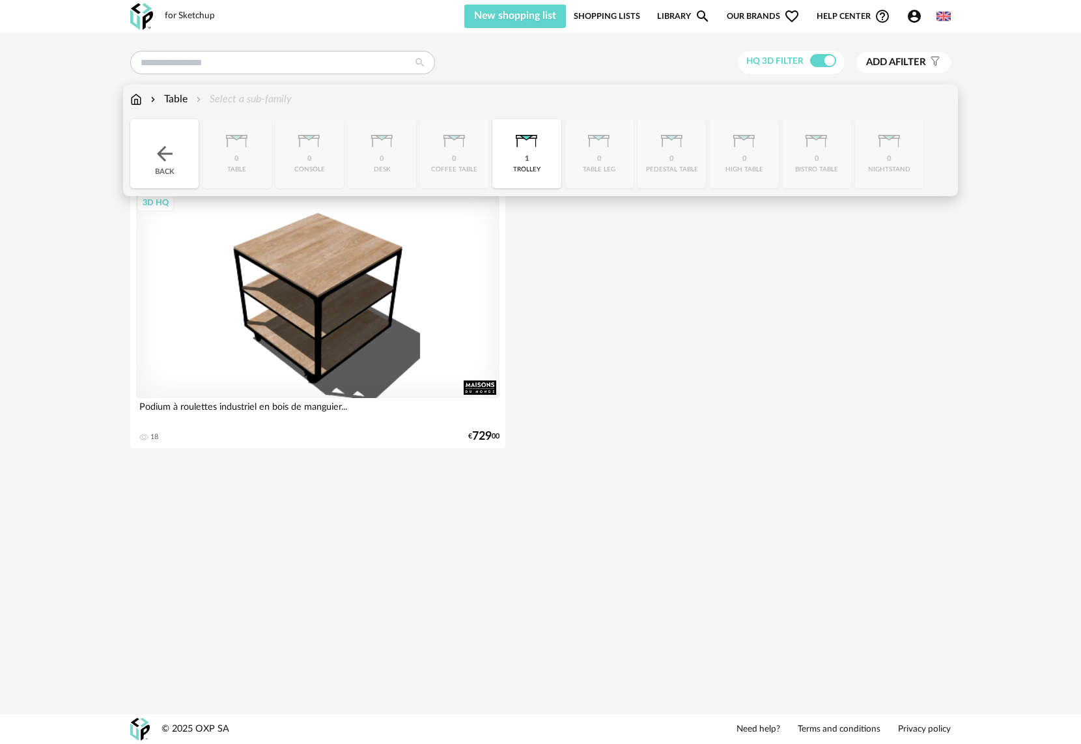
click at [138, 103] on img at bounding box center [136, 99] width 12 height 15
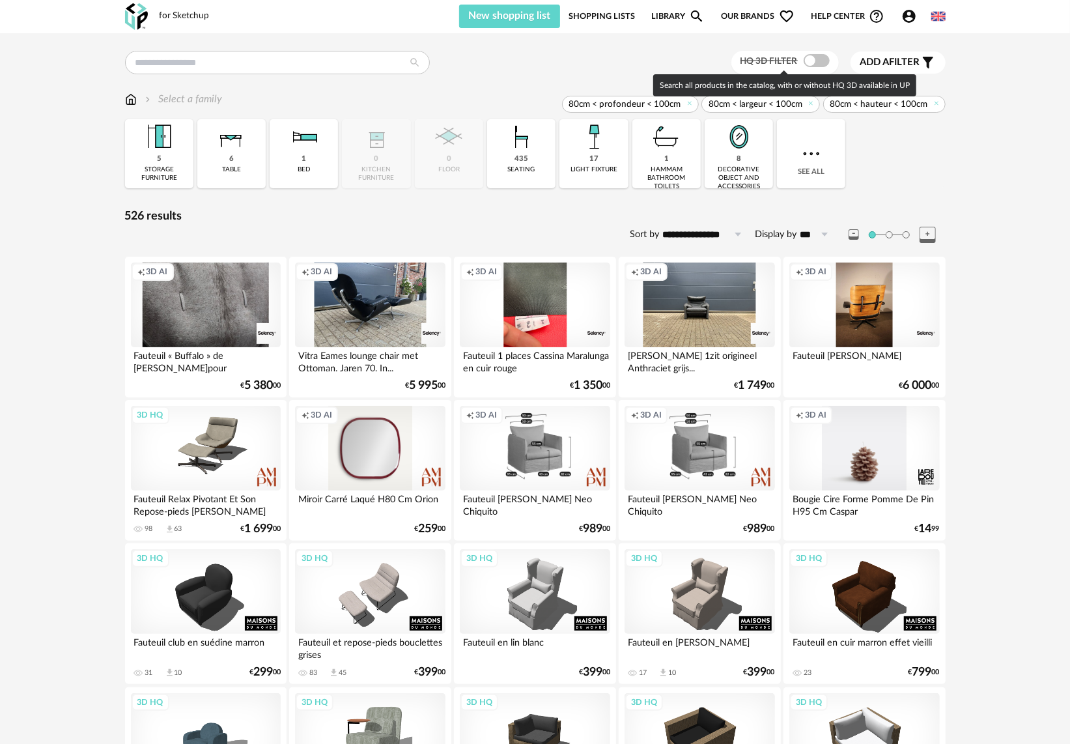
click at [811, 61] on span at bounding box center [817, 60] width 26 height 13
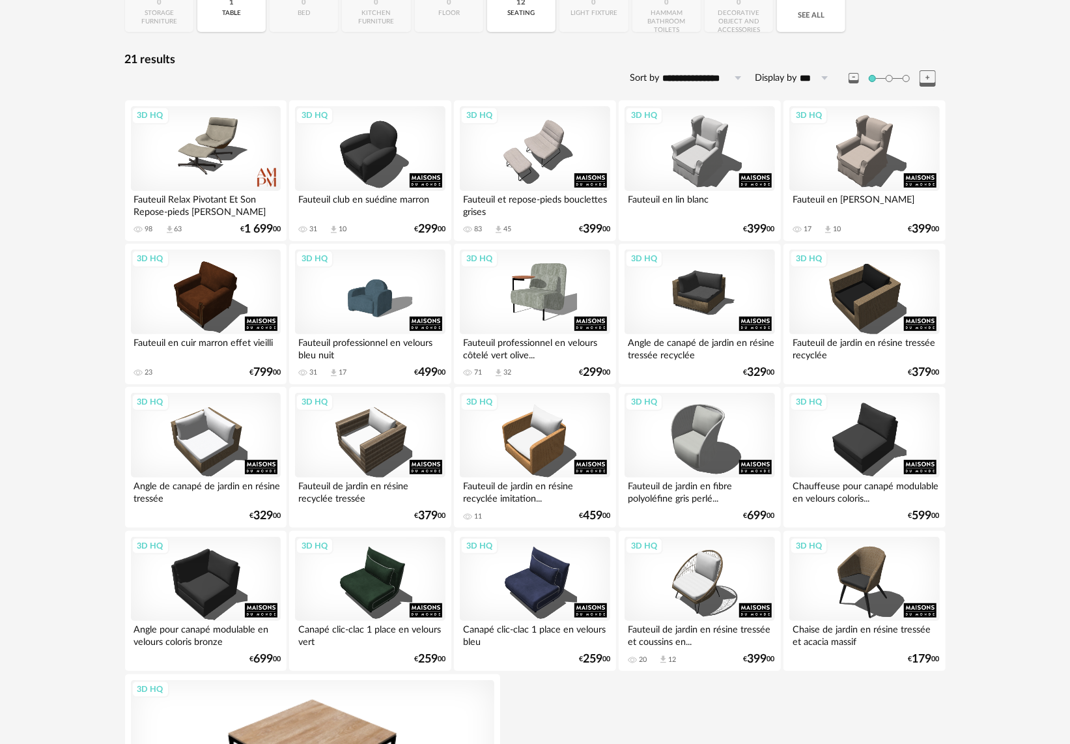
scroll to position [142, 0]
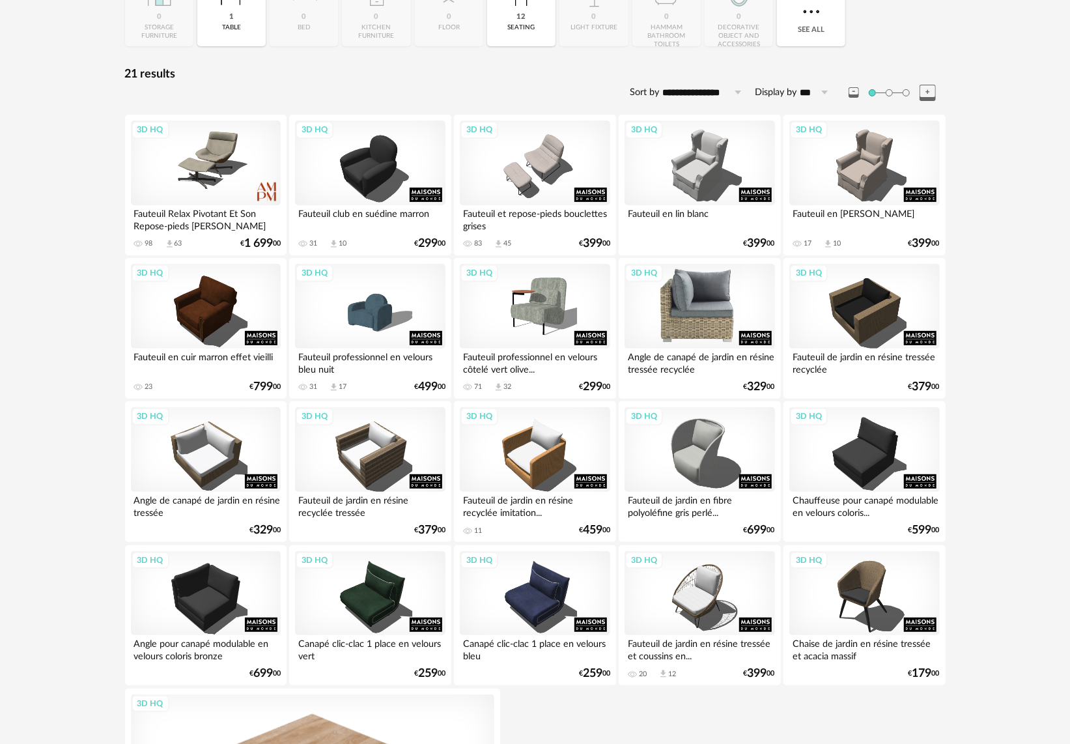
click at [714, 294] on div "3D HQ" at bounding box center [700, 306] width 150 height 85
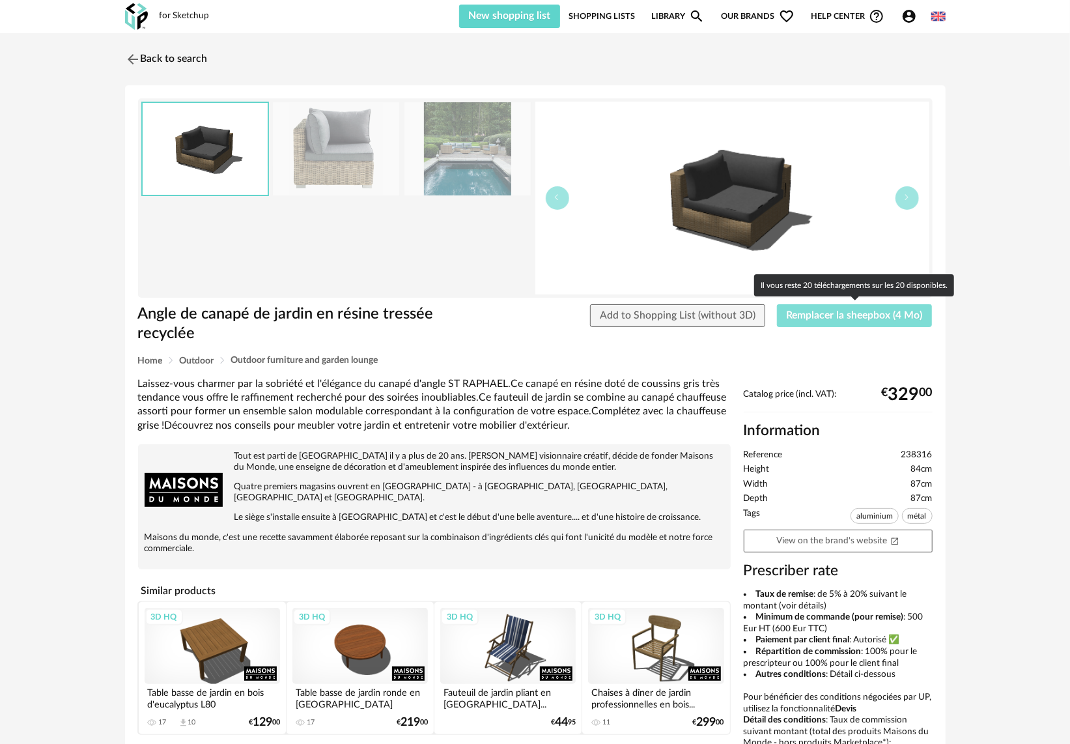
click at [870, 313] on span "Remplacer la sheepbox (4 Mo)" at bounding box center [855, 315] width 136 height 10
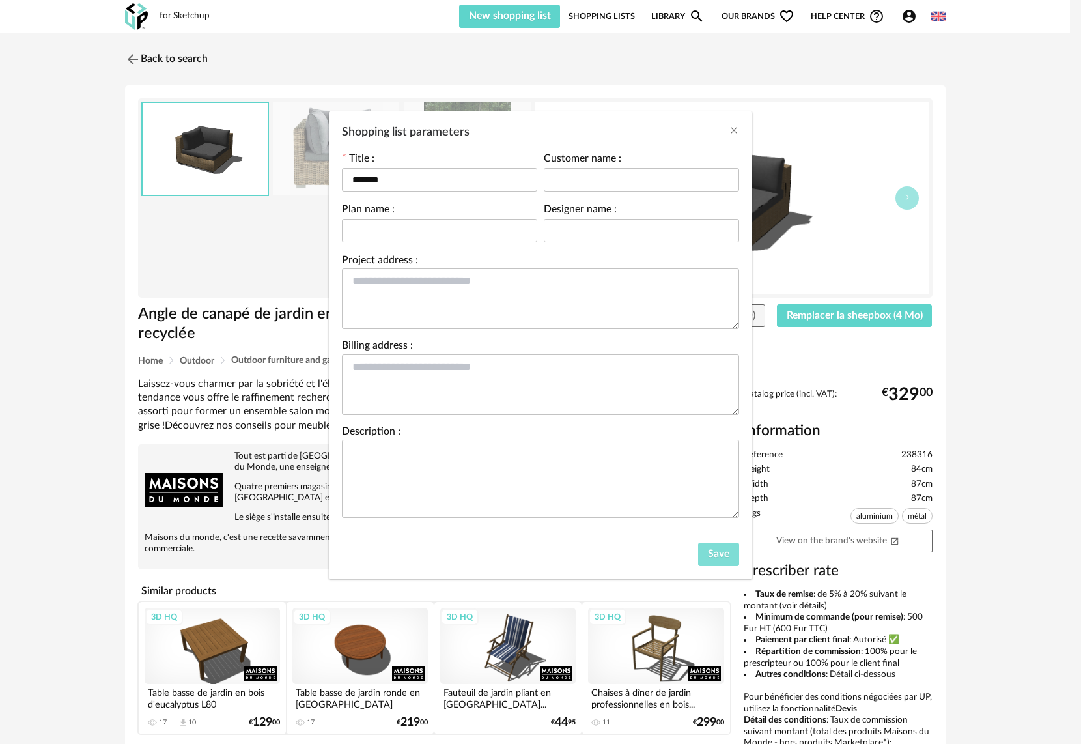
click at [707, 553] on button "Save" at bounding box center [718, 554] width 41 height 23
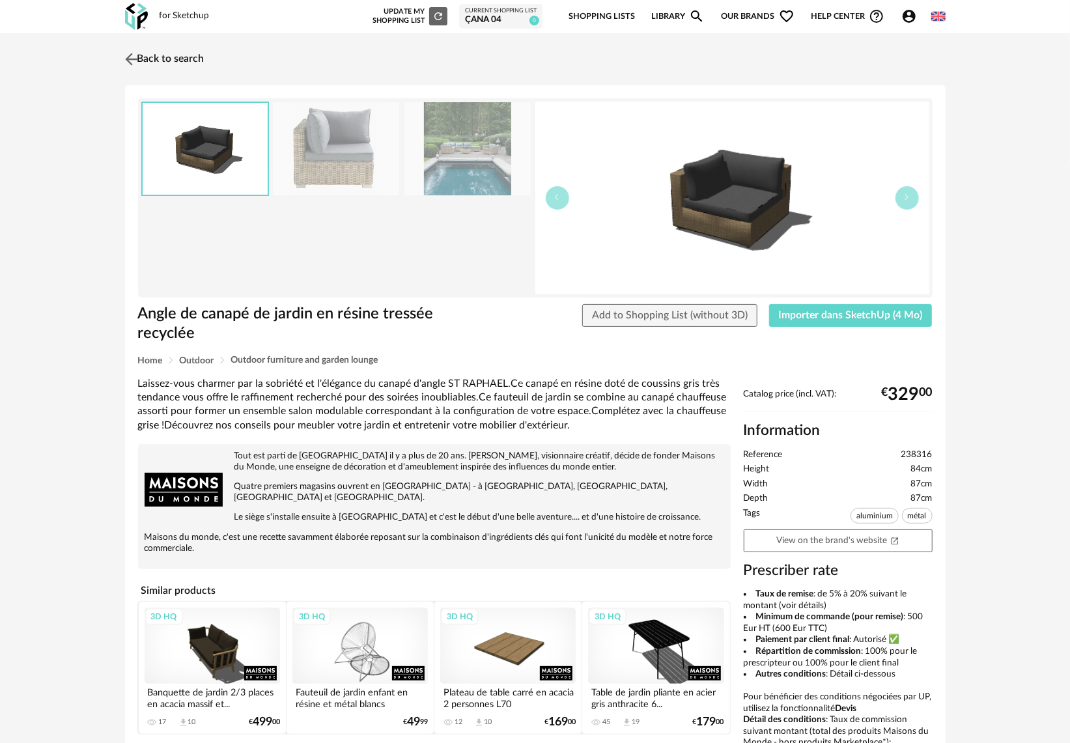
click at [139, 57] on img at bounding box center [131, 59] width 19 height 19
